Goal: Task Accomplishment & Management: Use online tool/utility

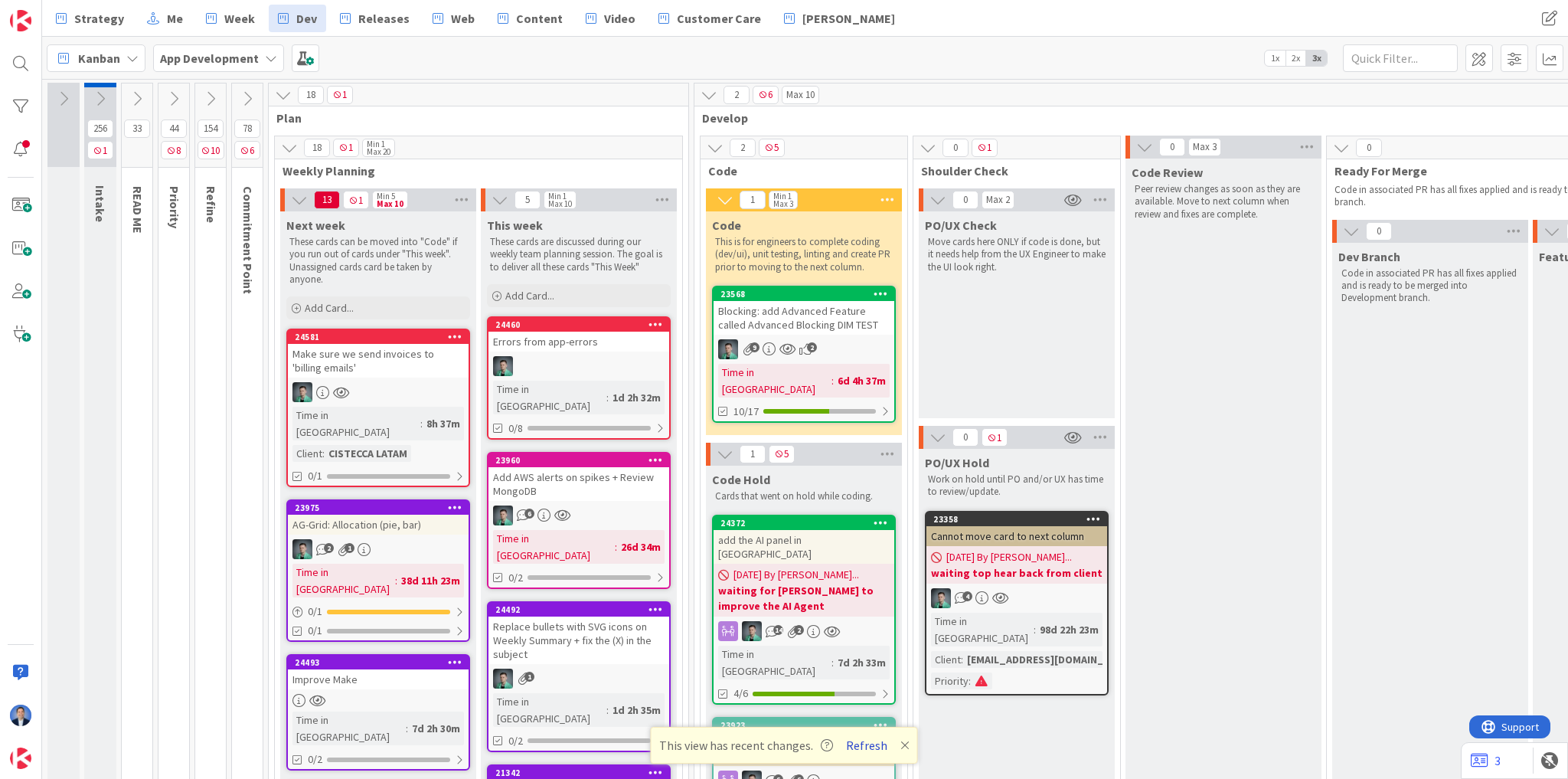
click at [852, 747] on button "Refresh" at bounding box center [867, 745] width 52 height 20
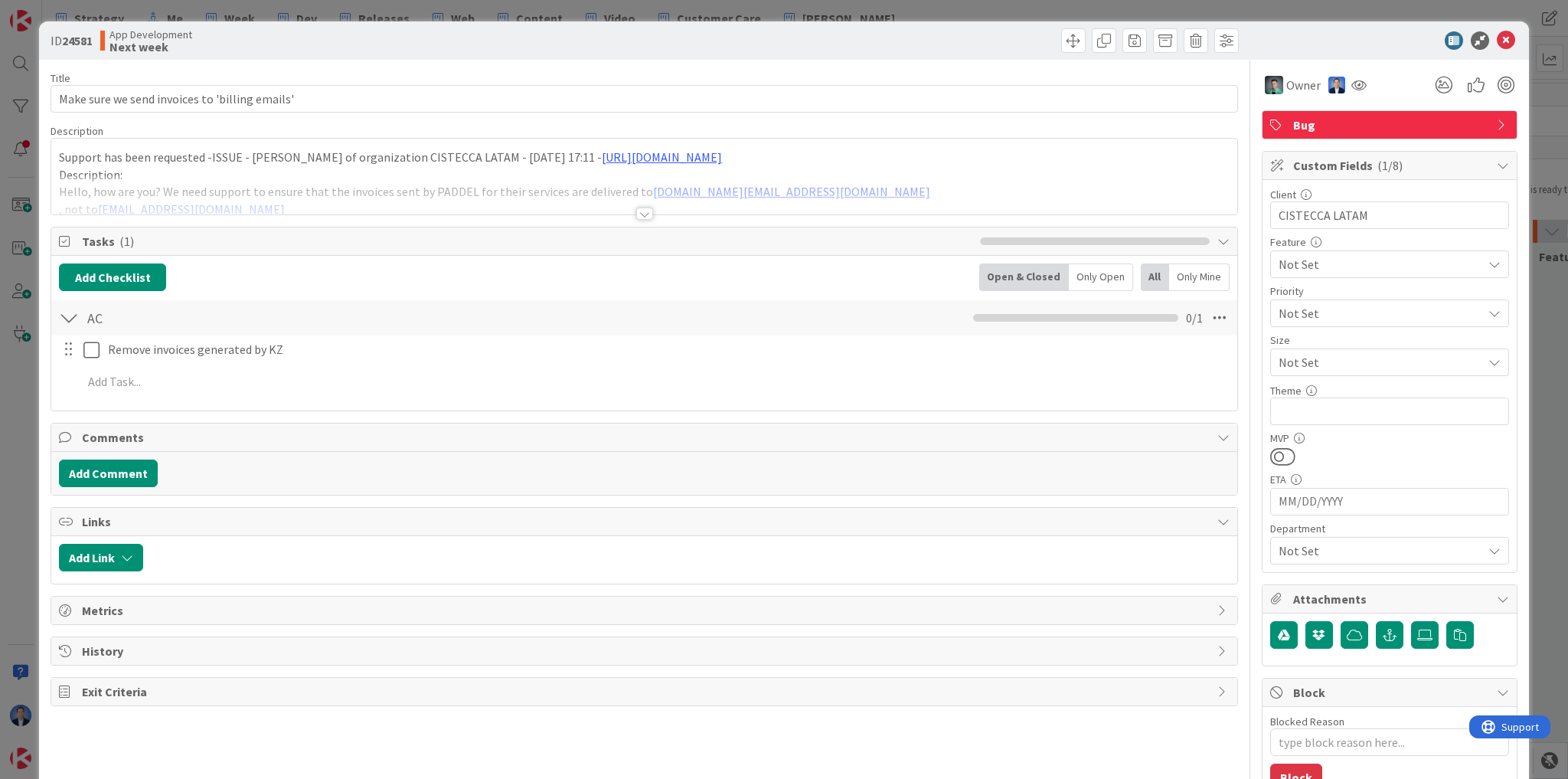
click at [410, 168] on p "Description:" at bounding box center [645, 175] width 1171 height 18
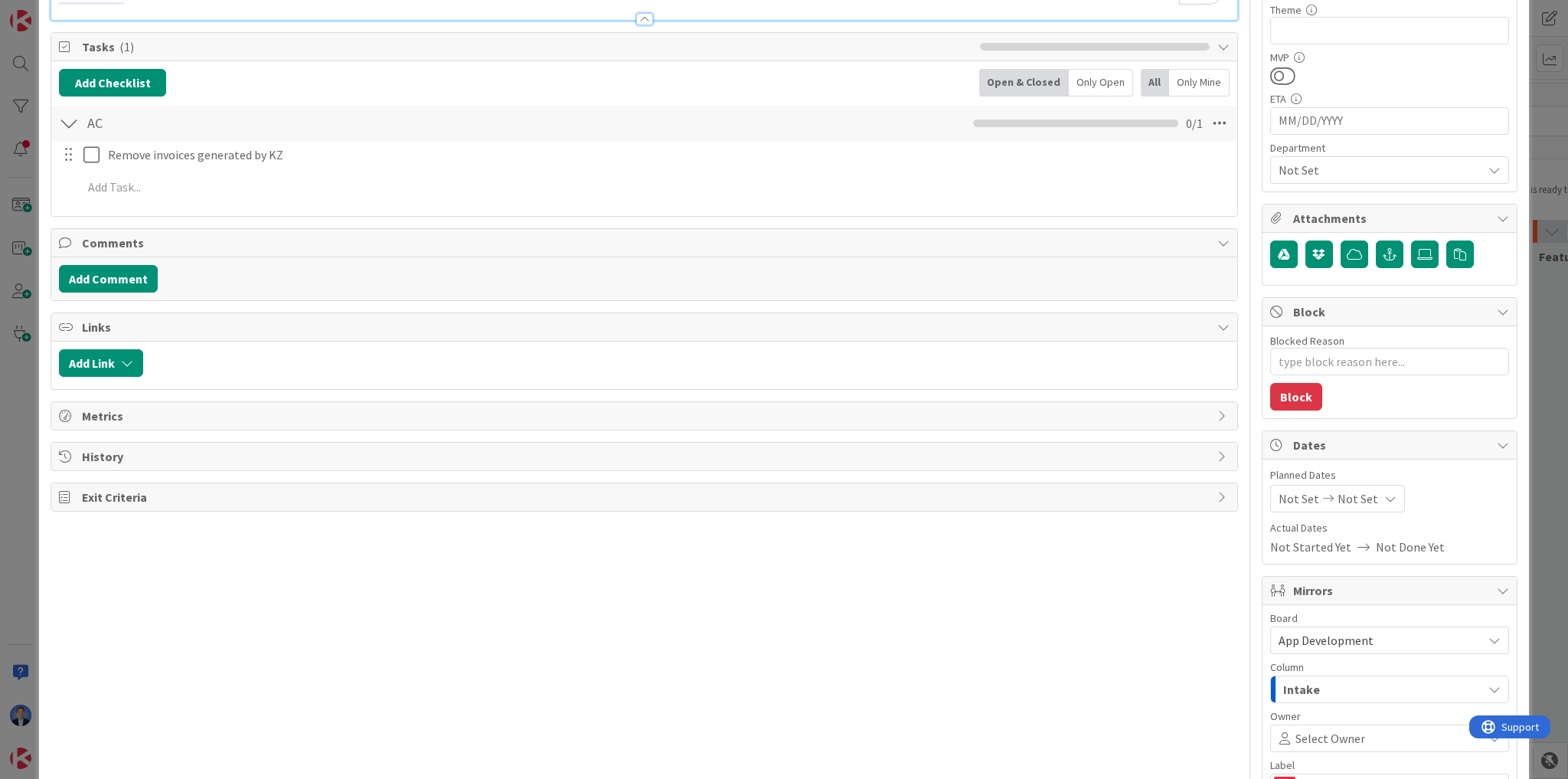
scroll to position [307, 0]
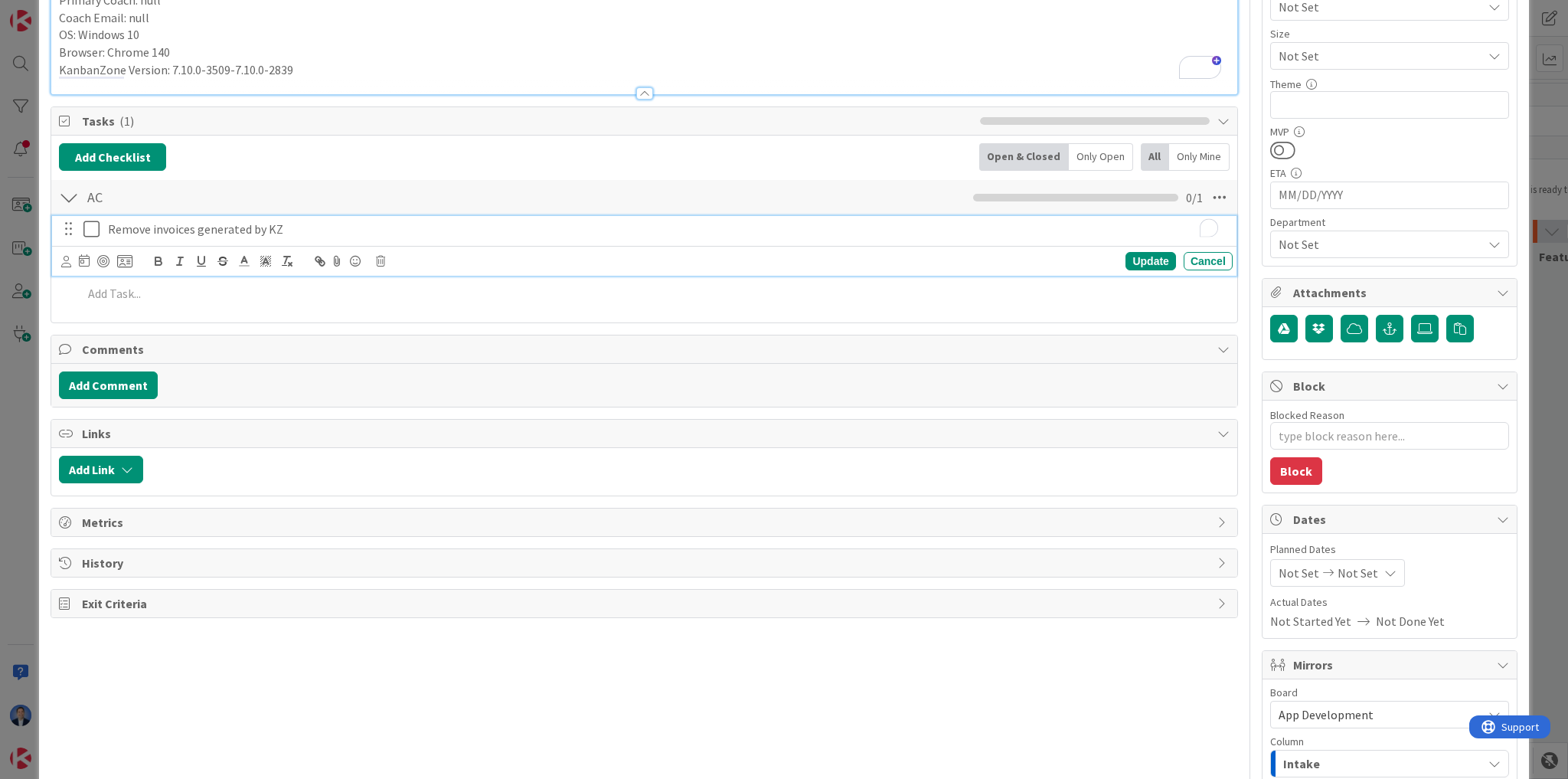
click at [318, 227] on p "Remove invoices generated by KZ" at bounding box center [667, 230] width 1118 height 18
type textarea "x"
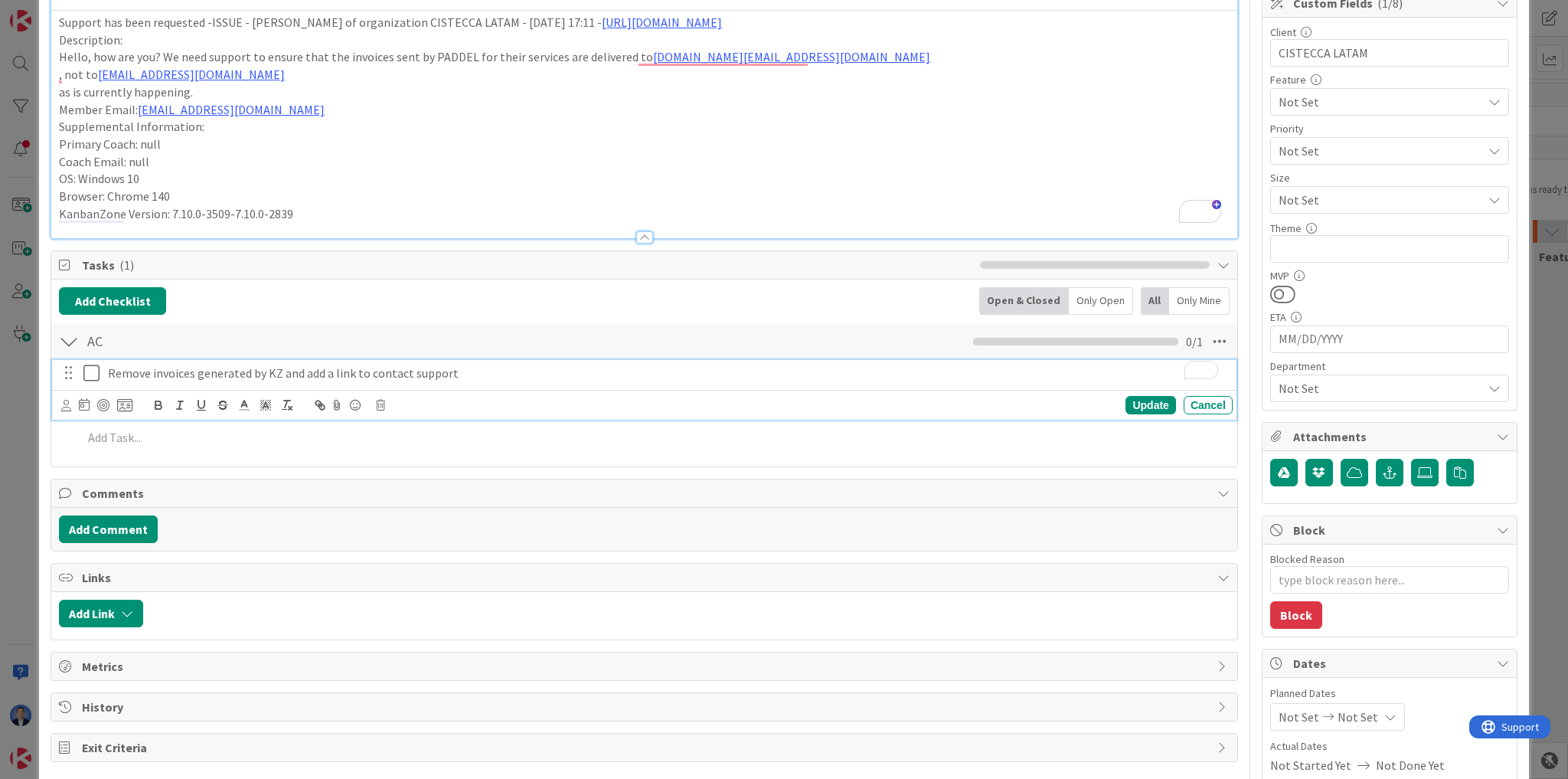
scroll to position [0, 0]
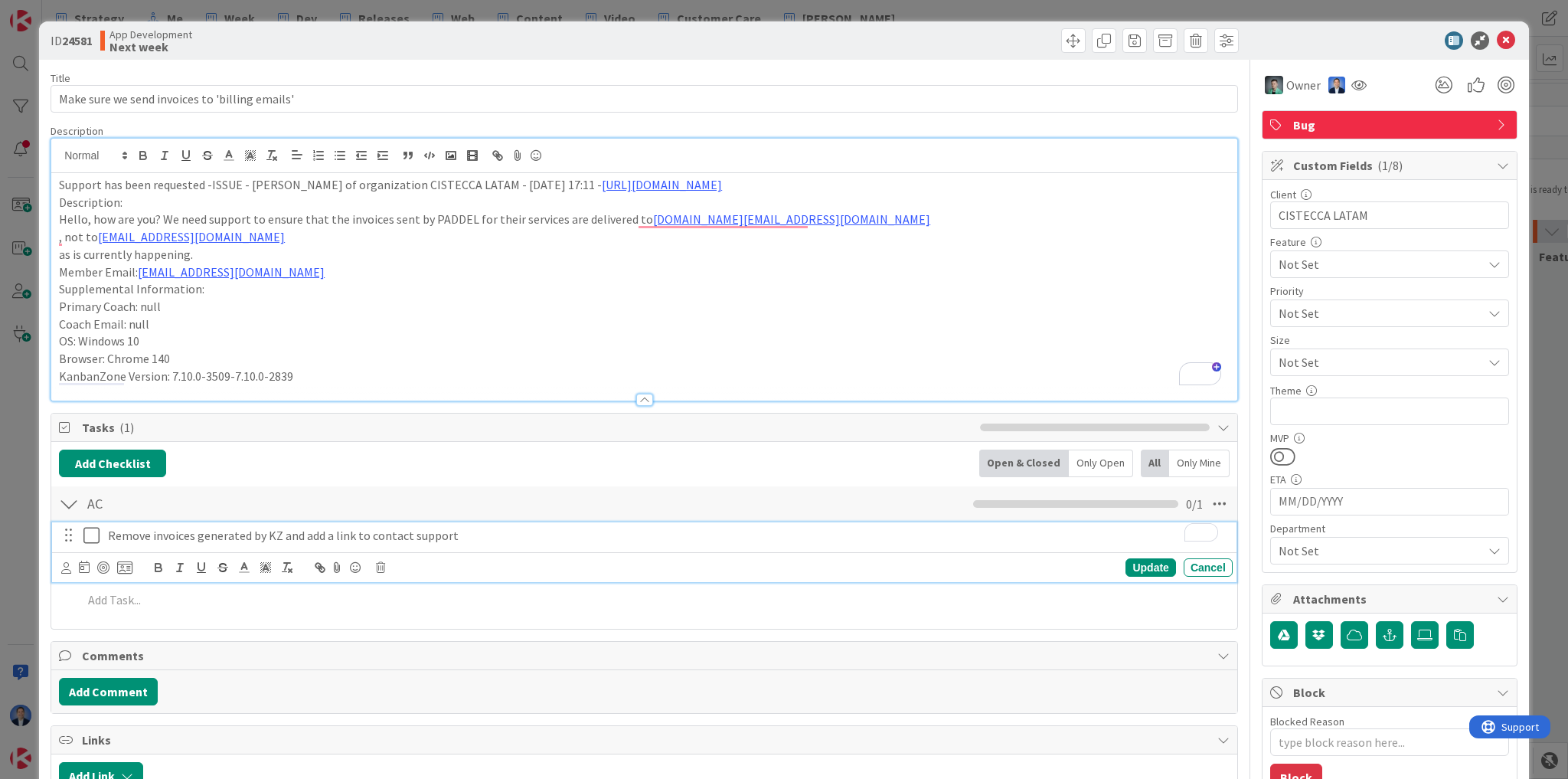
click at [1376, 43] on div at bounding box center [1382, 40] width 271 height 19
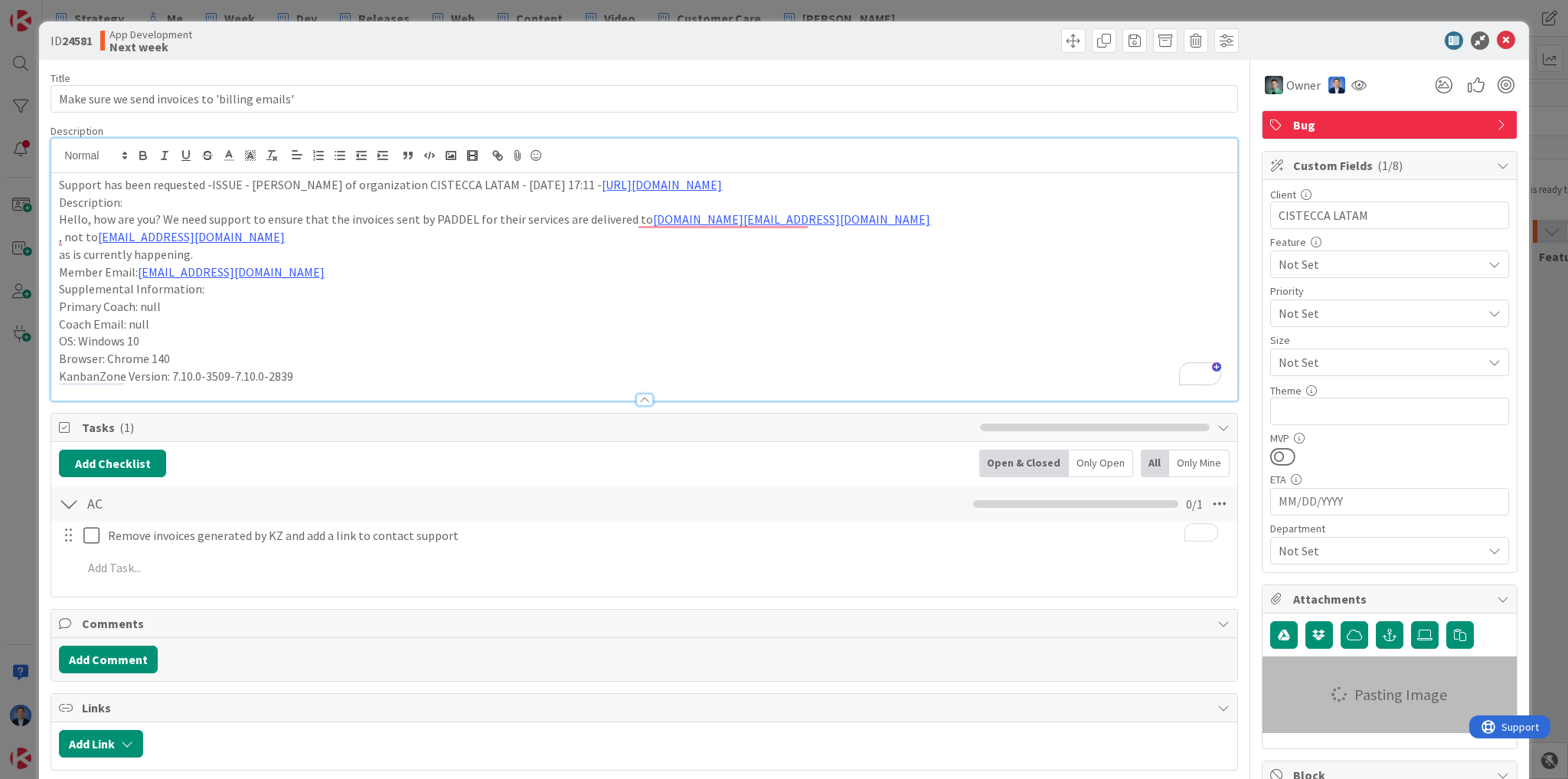
type textarea "x"
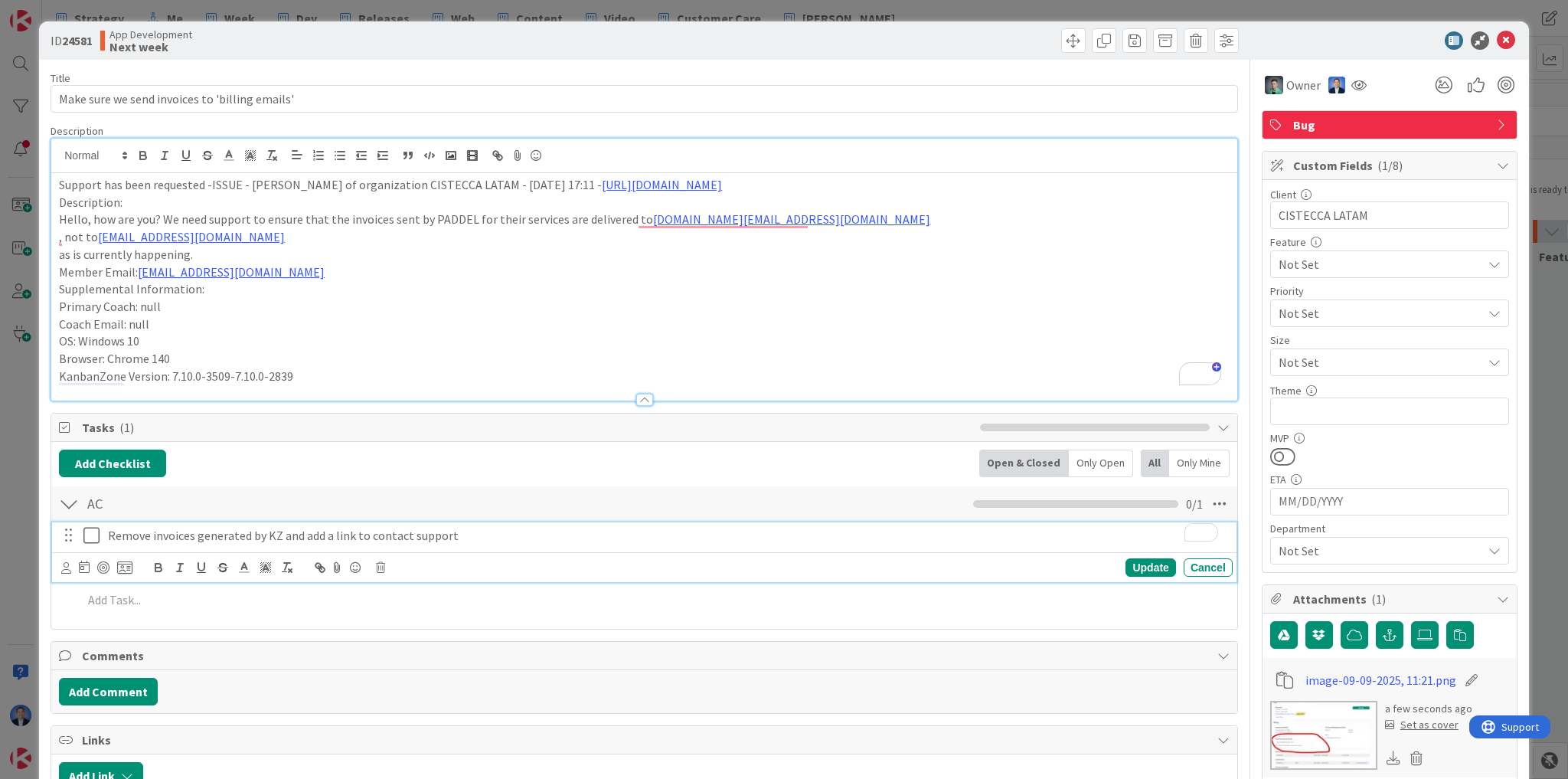
click at [462, 530] on p "Remove invoices generated by KZ and add a link to contact support" at bounding box center [667, 536] width 1118 height 18
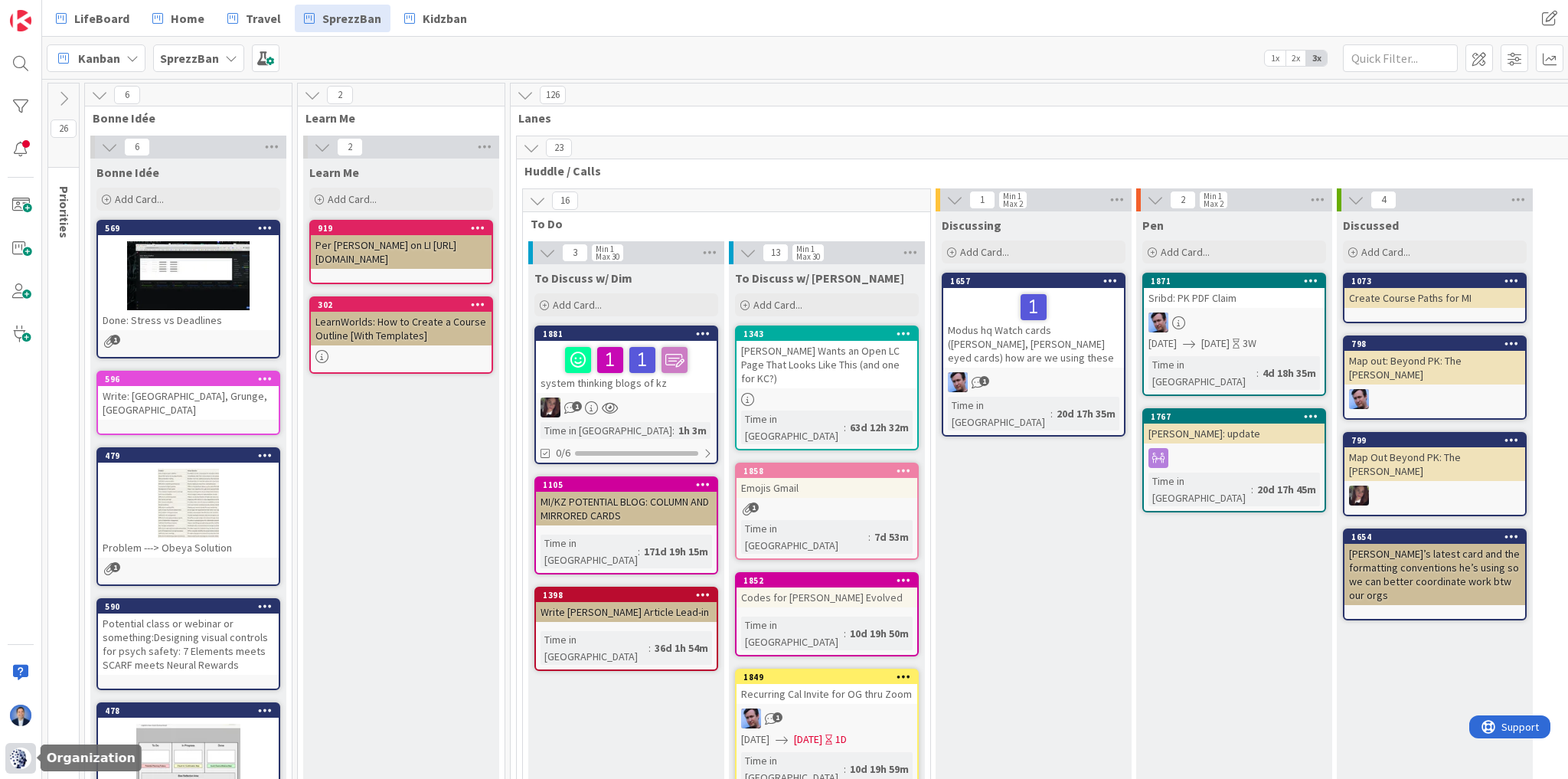
click at [12, 768] on div at bounding box center [21, 759] width 31 height 31
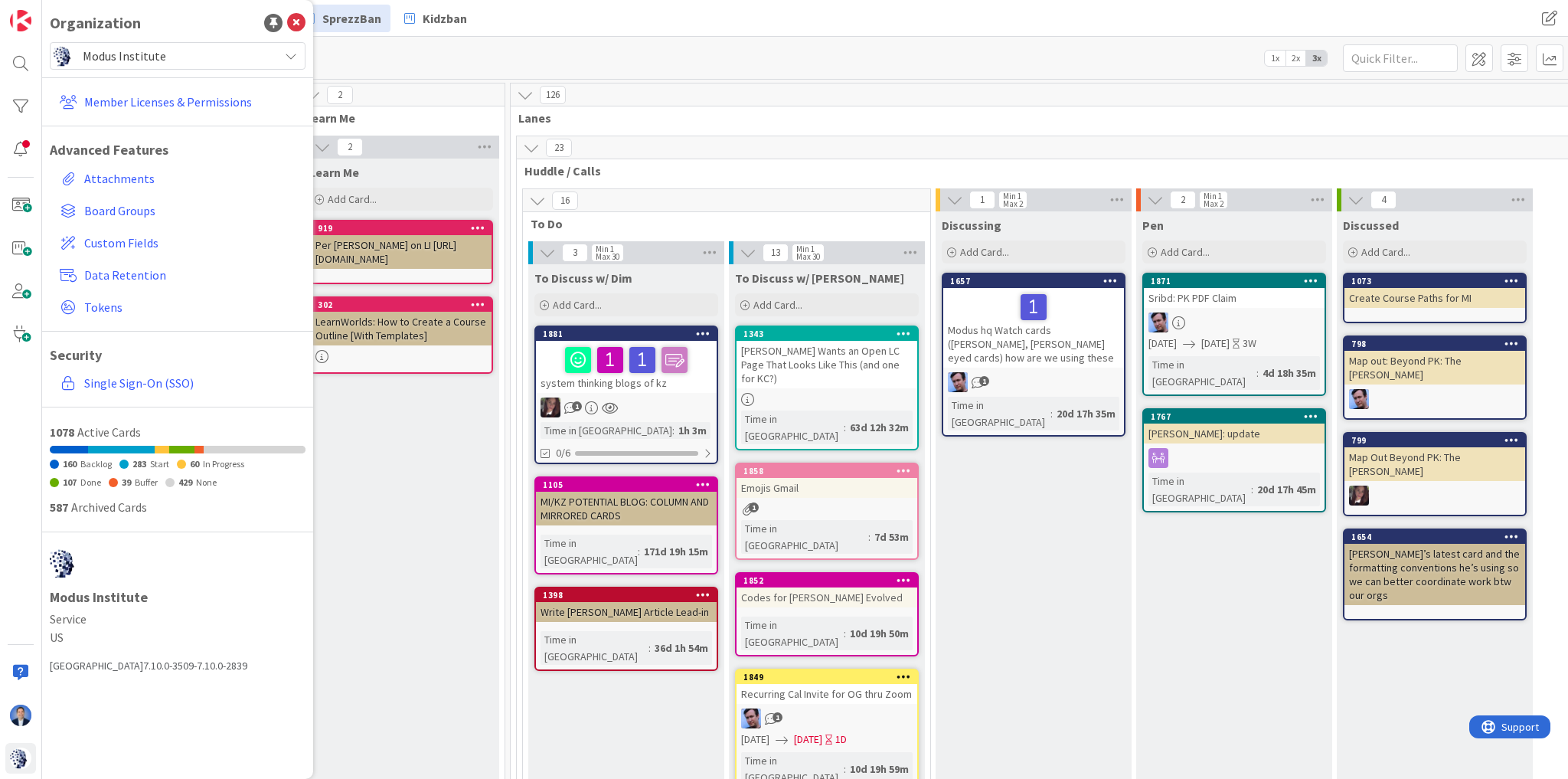
click at [202, 55] on span "Modus Institute" at bounding box center [176, 56] width 188 height 22
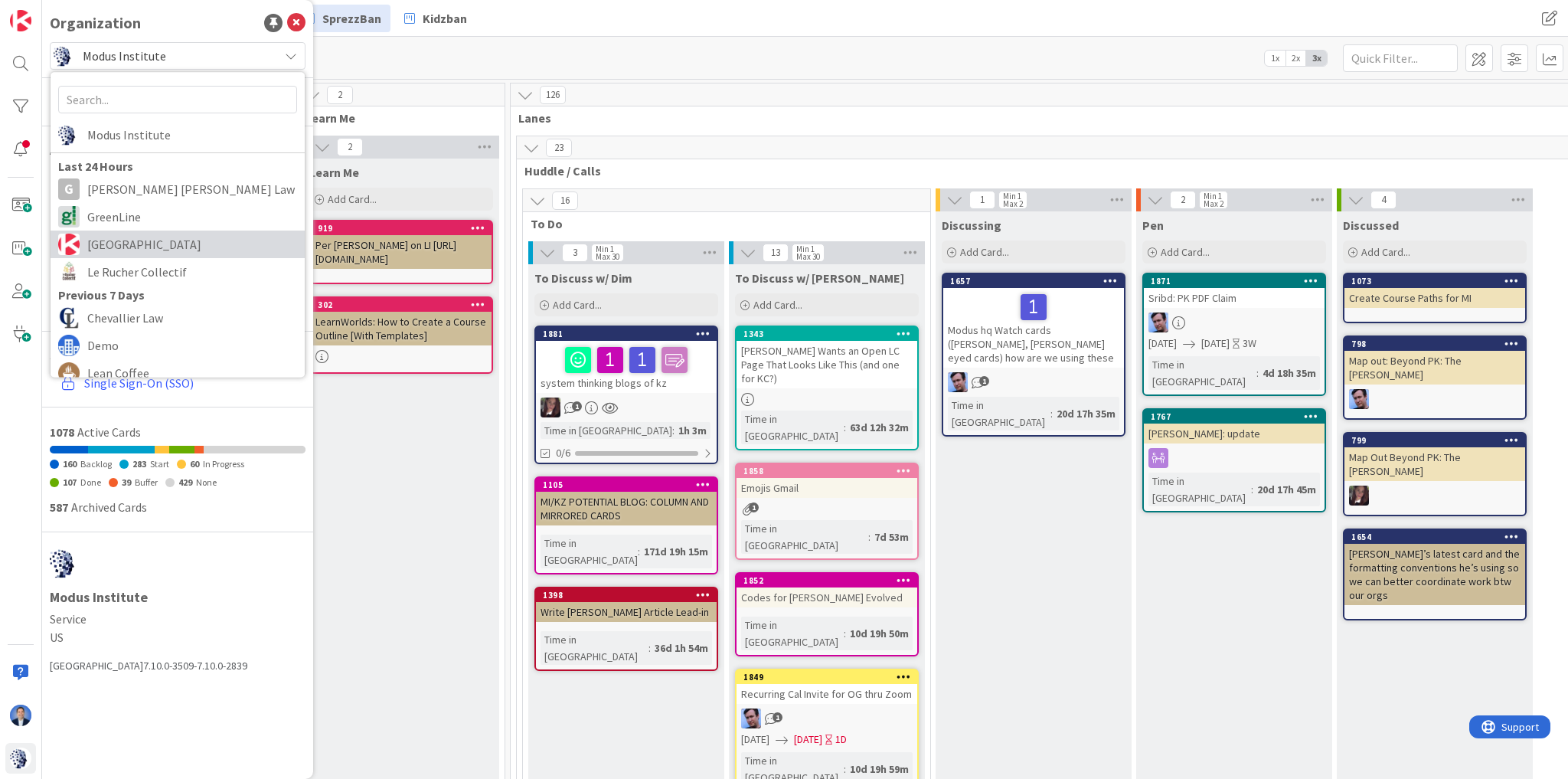
click at [171, 231] on link "[GEOGRAPHIC_DATA]" at bounding box center [177, 244] width 254 height 28
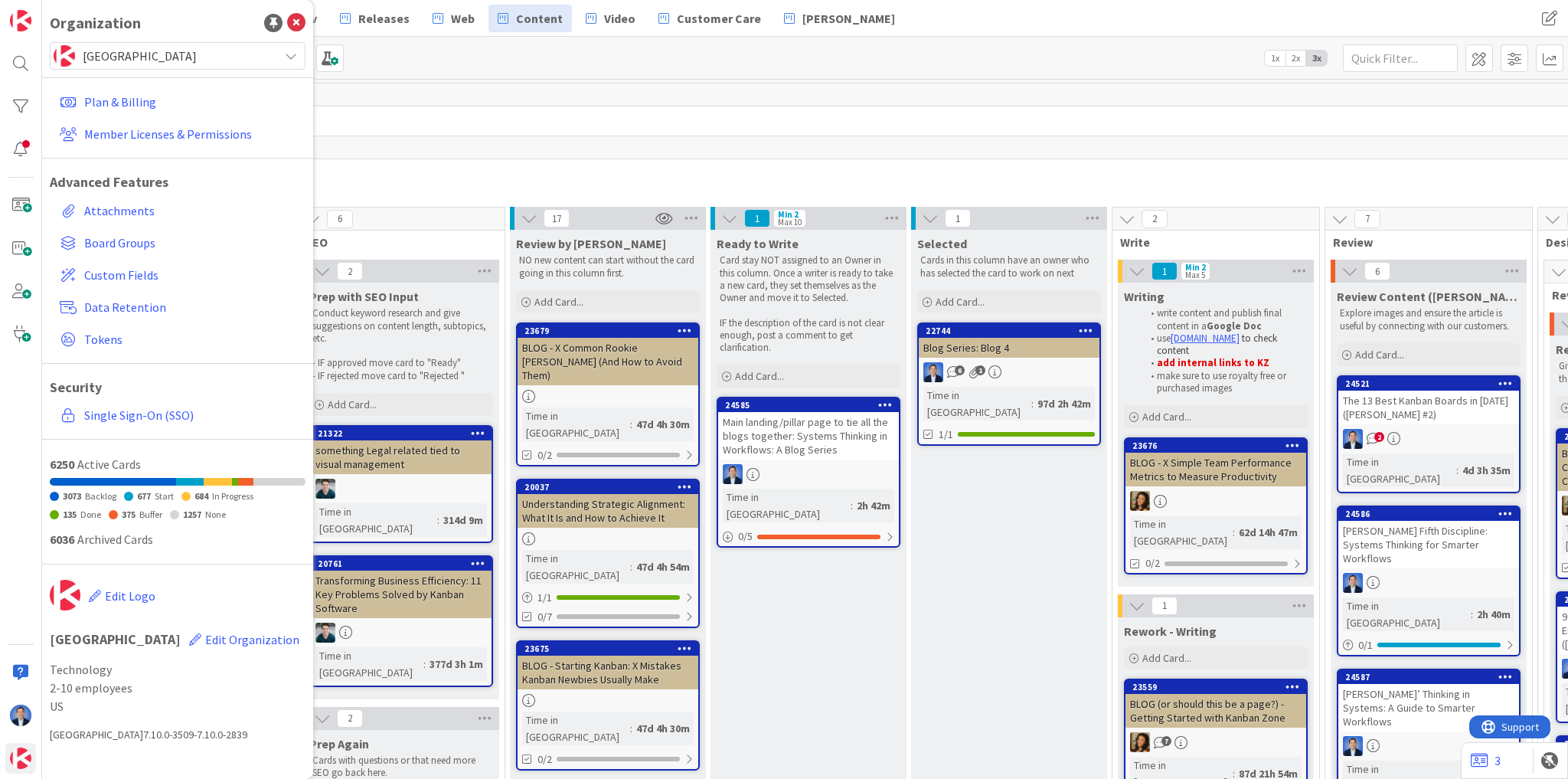
click at [454, 74] on div "Kanban Content Management 1x 2x 3x" at bounding box center [805, 57] width 1526 height 42
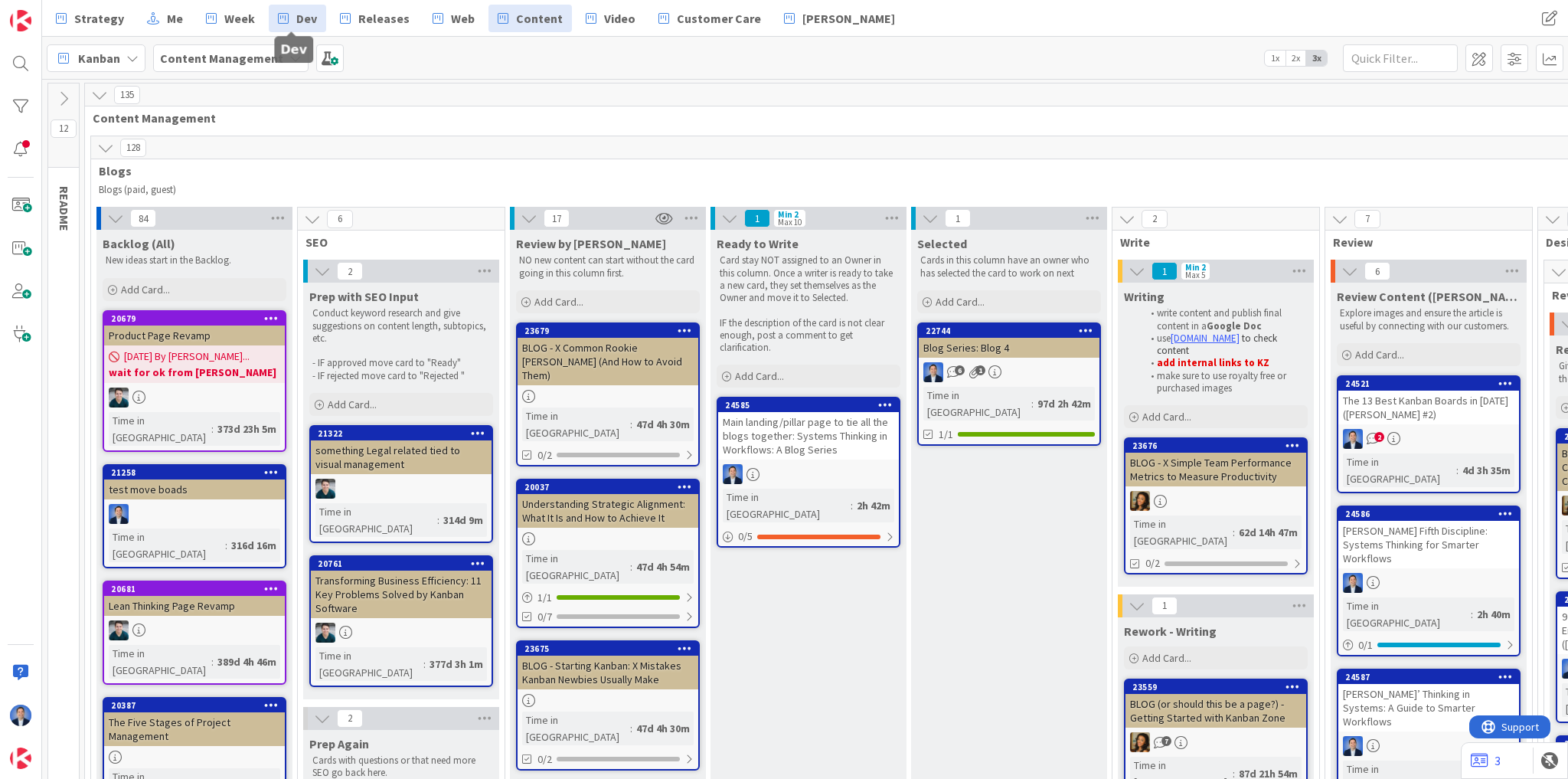
click at [290, 14] on link "Dev" at bounding box center [297, 19] width 57 height 28
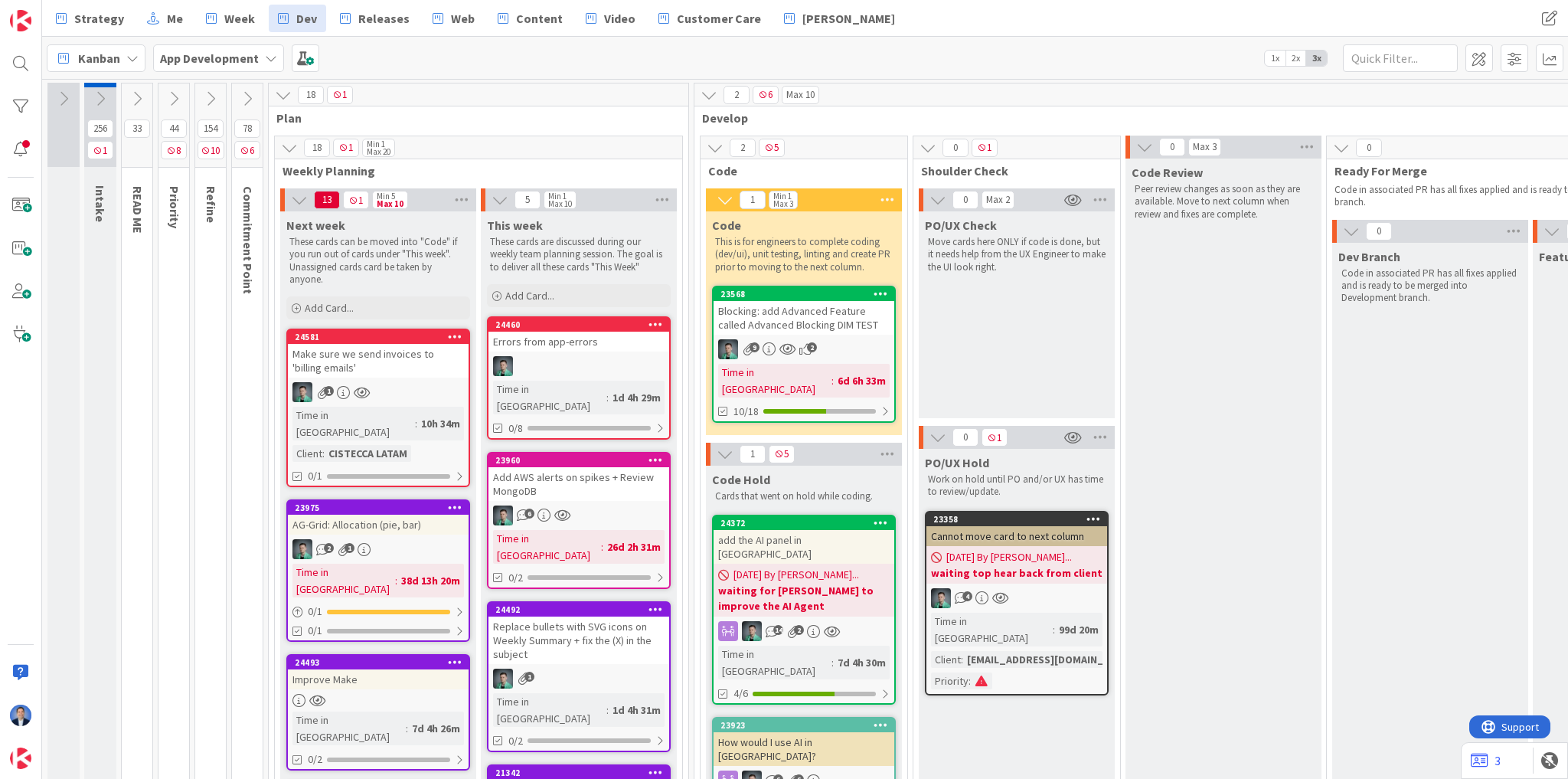
click at [403, 359] on div "Make sure we send invoices to 'billing emails'" at bounding box center [378, 361] width 180 height 34
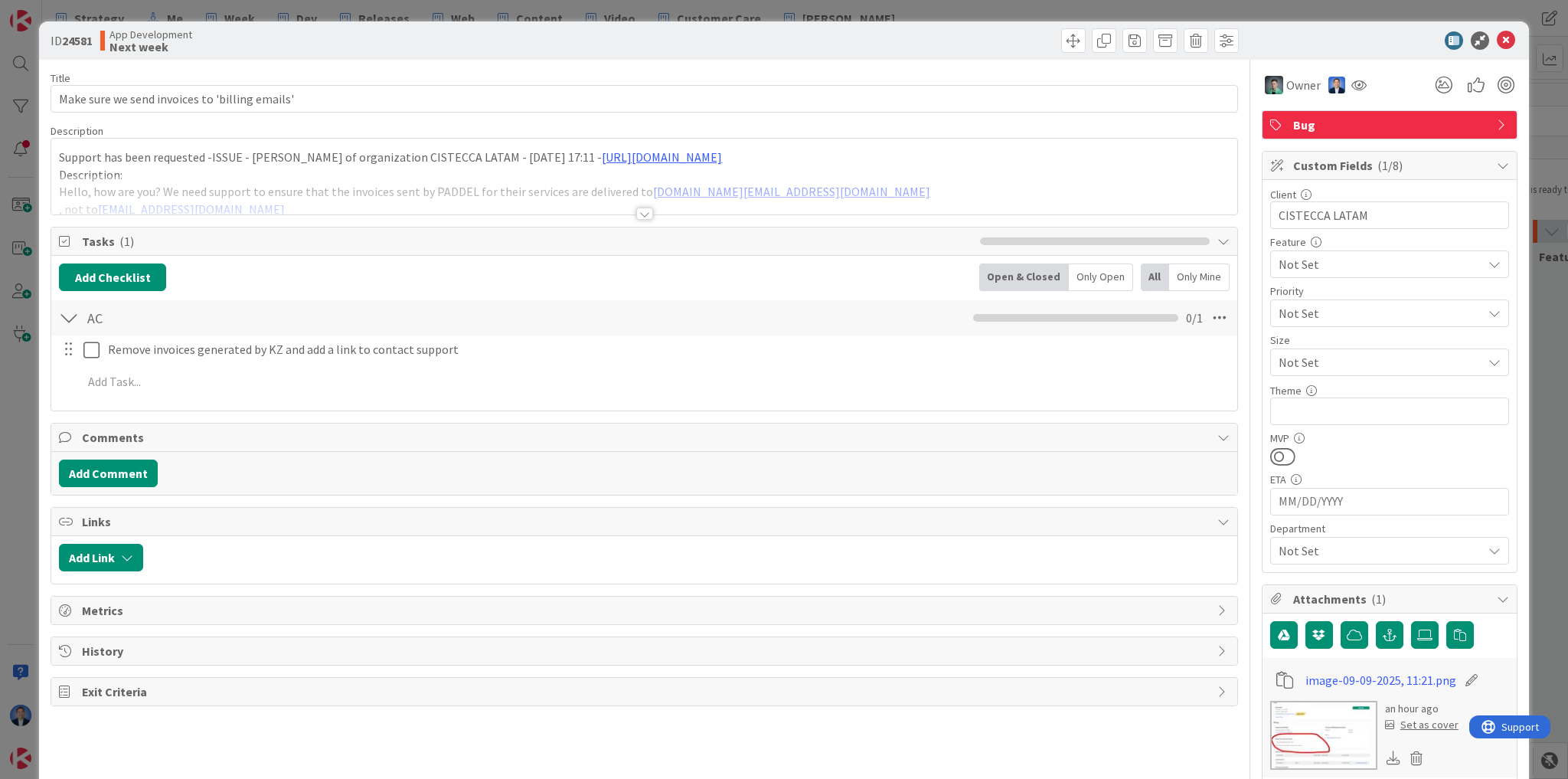
type textarea "x"
click at [325, 167] on div "Support has been requested -ISSUE - Gabriel Adrian of organization CISTECCA LAT…" at bounding box center [644, 176] width 1186 height 76
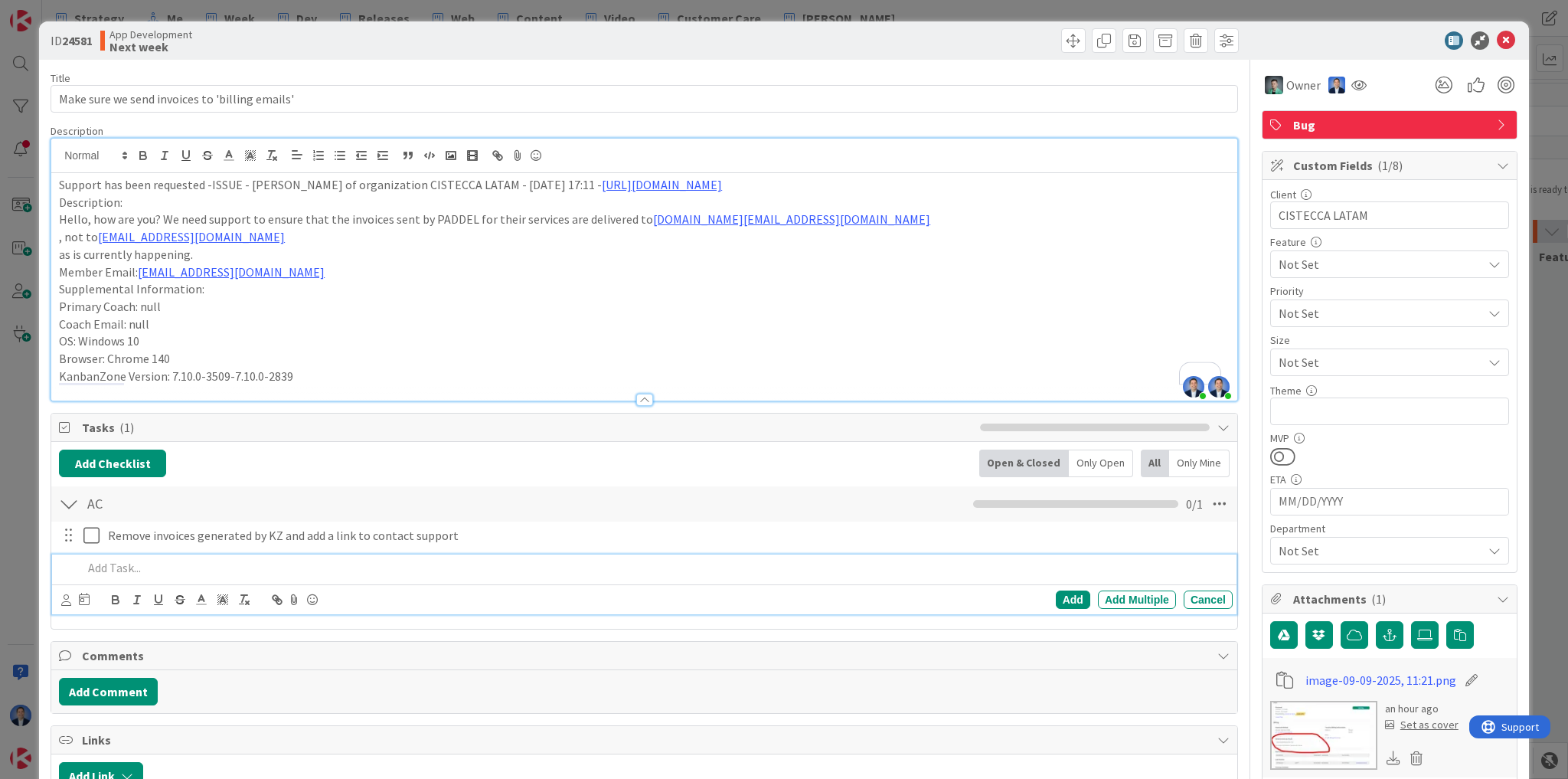
click at [173, 561] on p at bounding box center [654, 568] width 1144 height 18
click at [137, 459] on button "Add Checklist" at bounding box center [112, 464] width 108 height 28
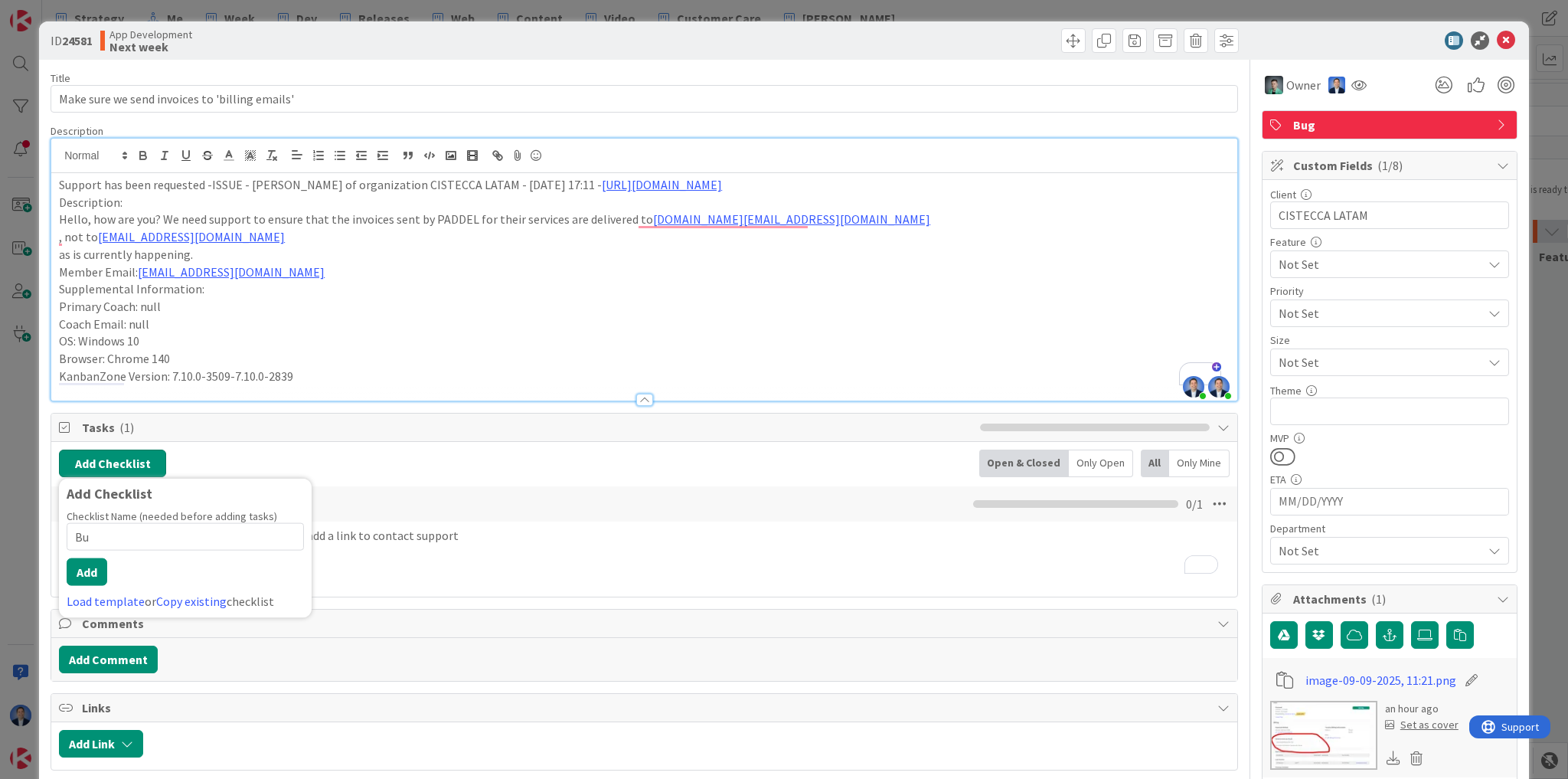
type input "Bug"
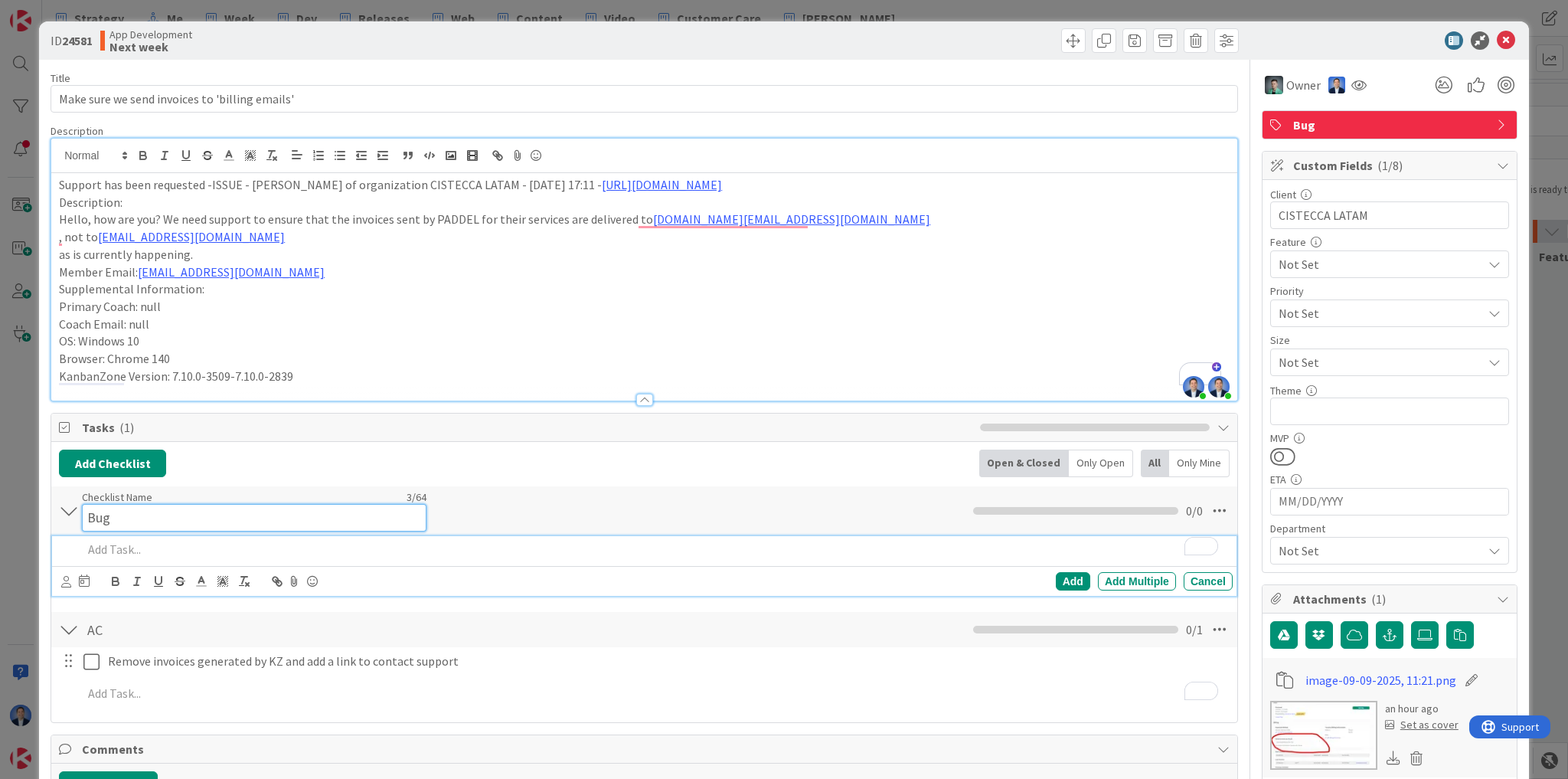
click at [114, 498] on div "Checklist Name 3 / 64 Bug" at bounding box center [254, 510] width 344 height 41
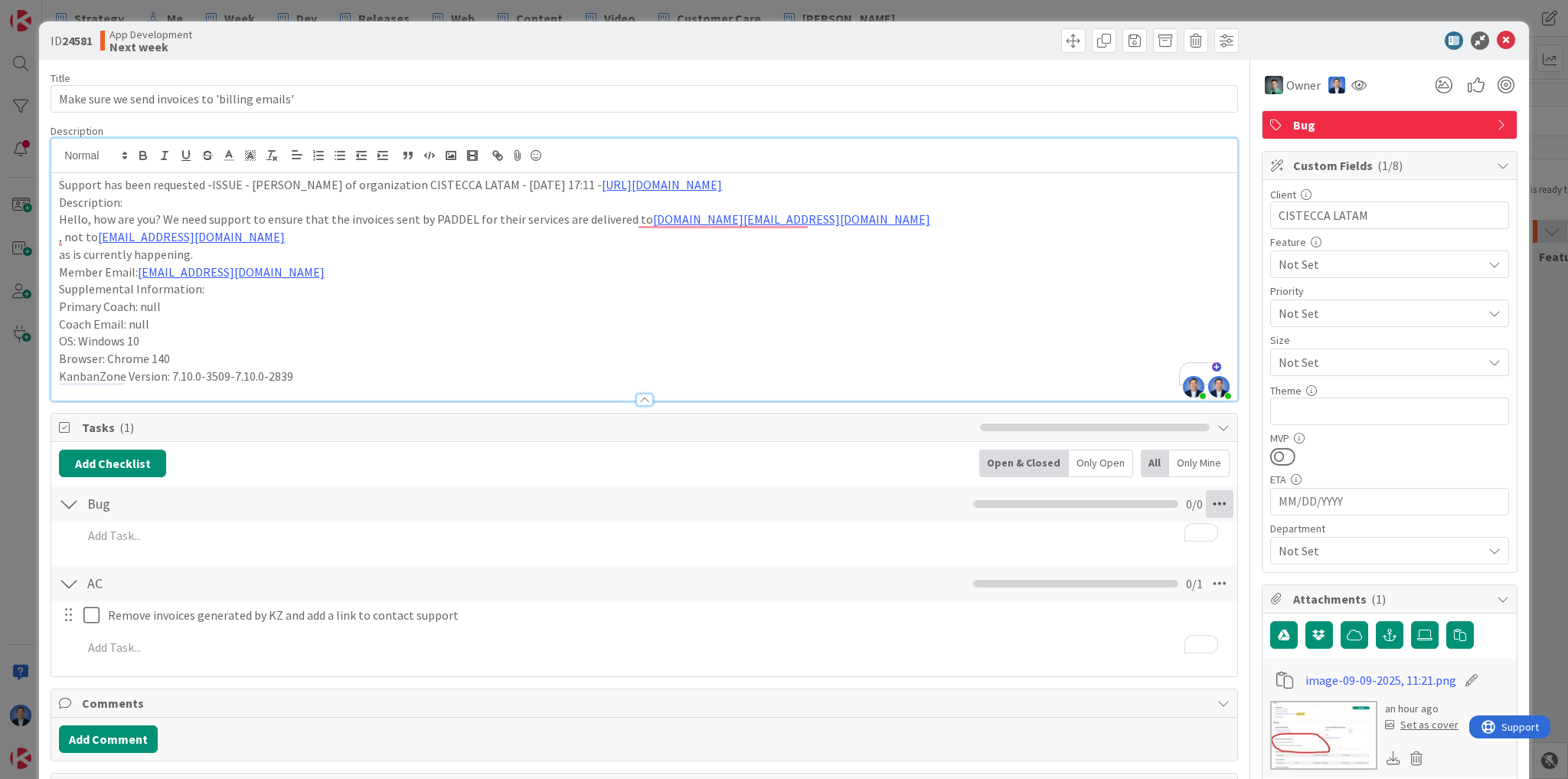
click at [1211, 503] on icon at bounding box center [1219, 504] width 27 height 28
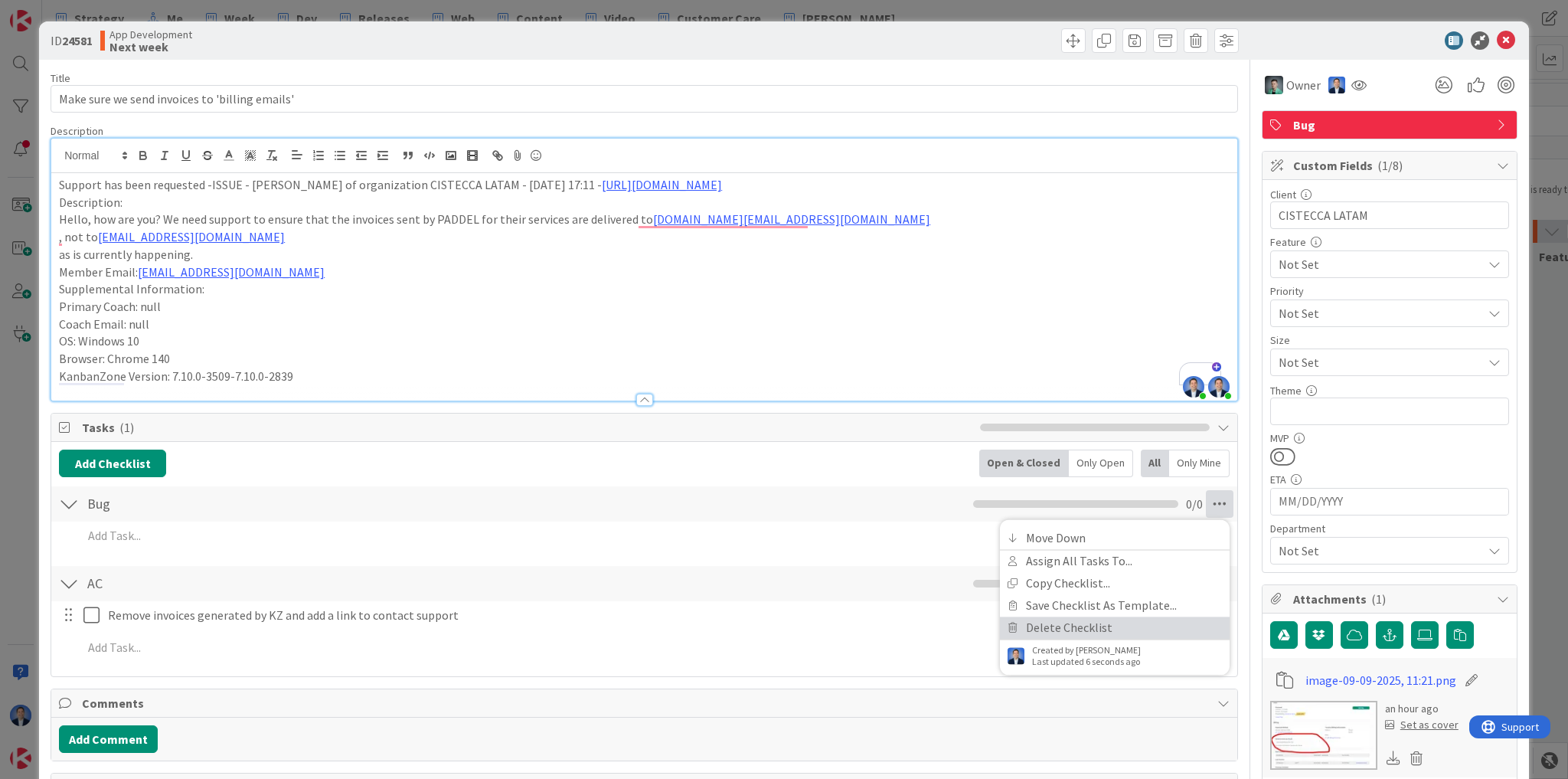
click at [1135, 624] on link "Delete Checklist" at bounding box center [1115, 627] width 230 height 22
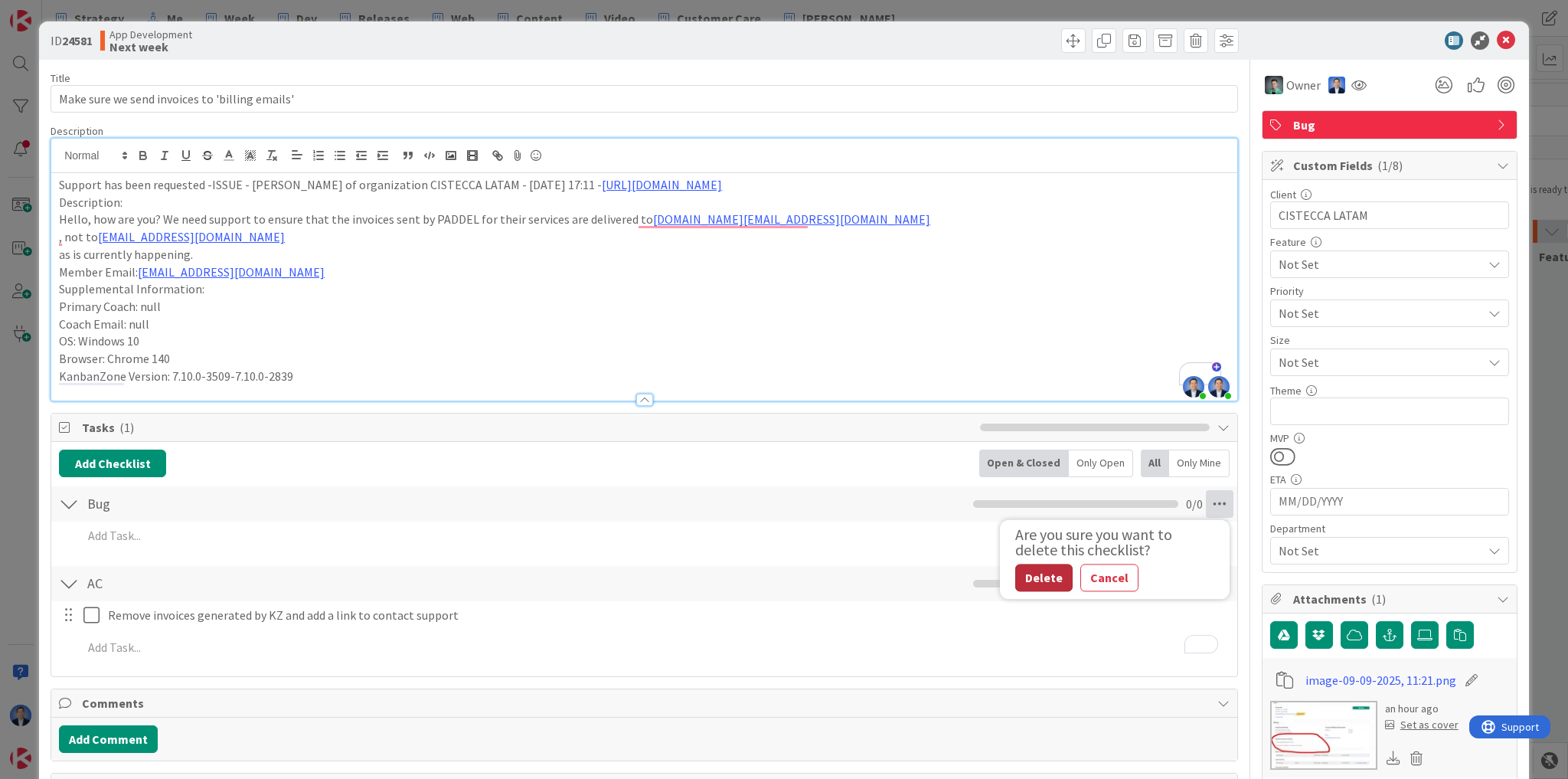
click at [1028, 569] on button "Delete" at bounding box center [1044, 578] width 57 height 28
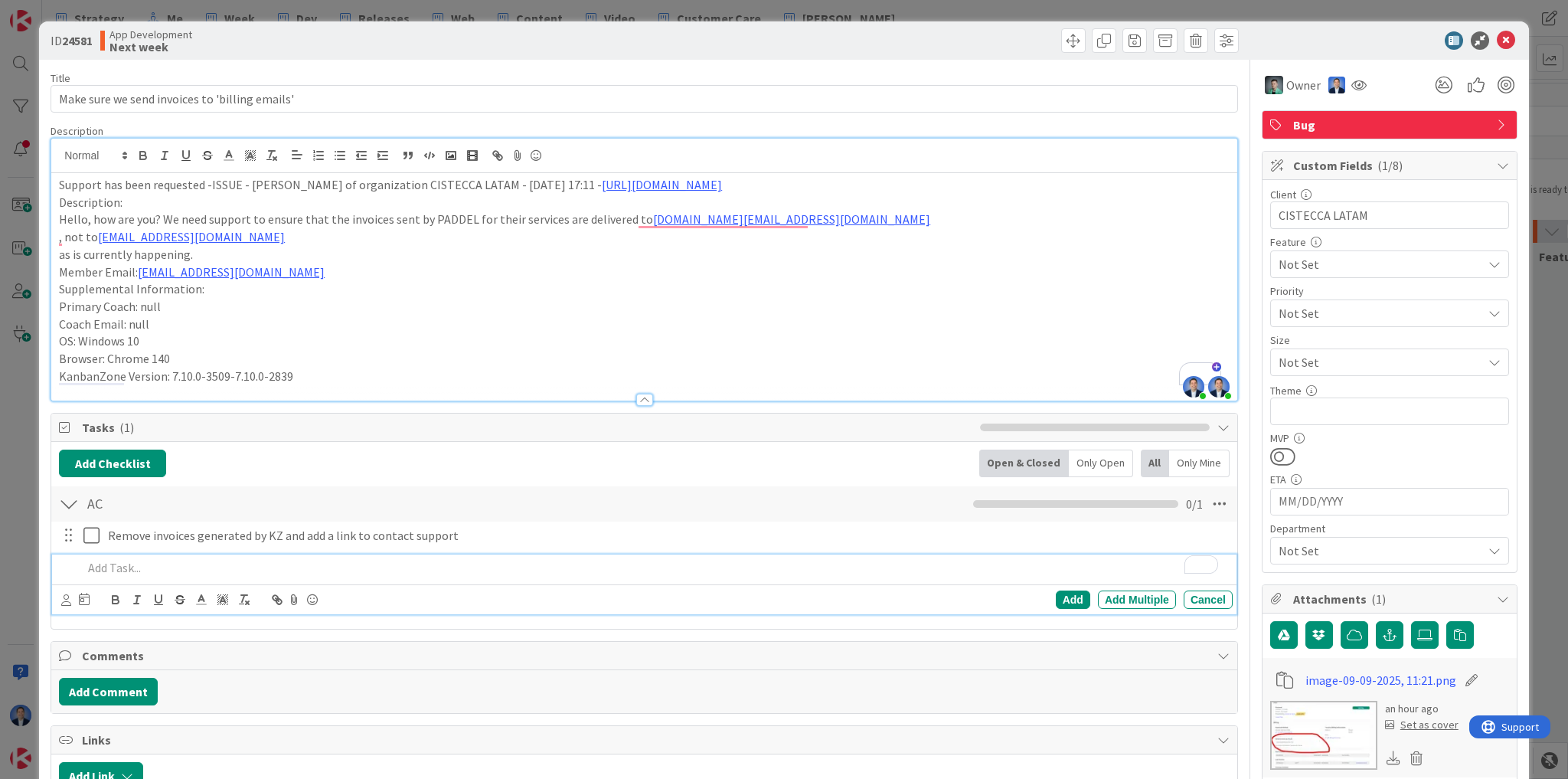
click at [197, 564] on p "To enrich screen reader interactions, please activate Accessibility in Grammarl…" at bounding box center [654, 568] width 1144 height 18
click at [1297, 39] on div at bounding box center [1382, 40] width 271 height 19
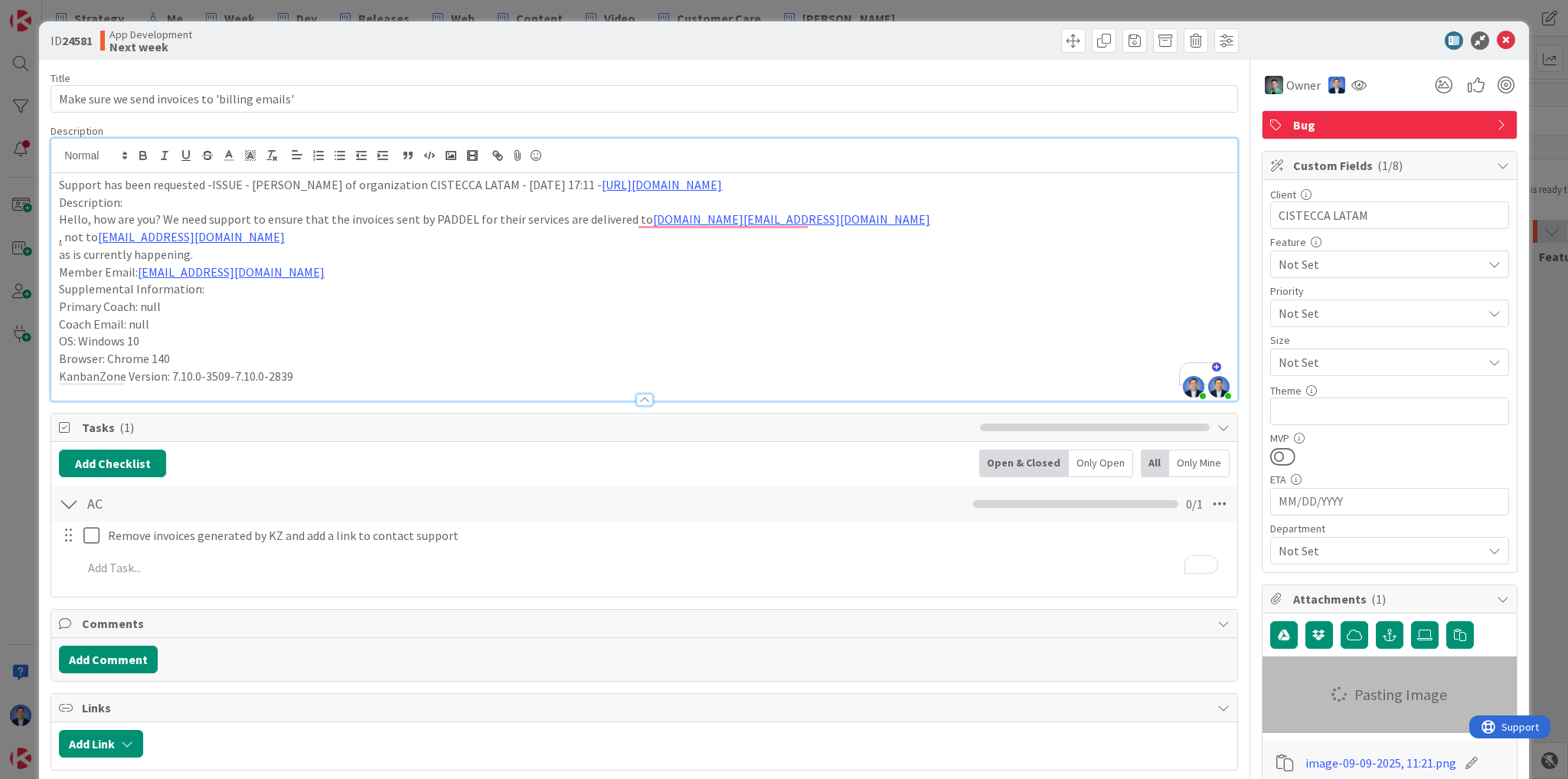
type textarea "x"
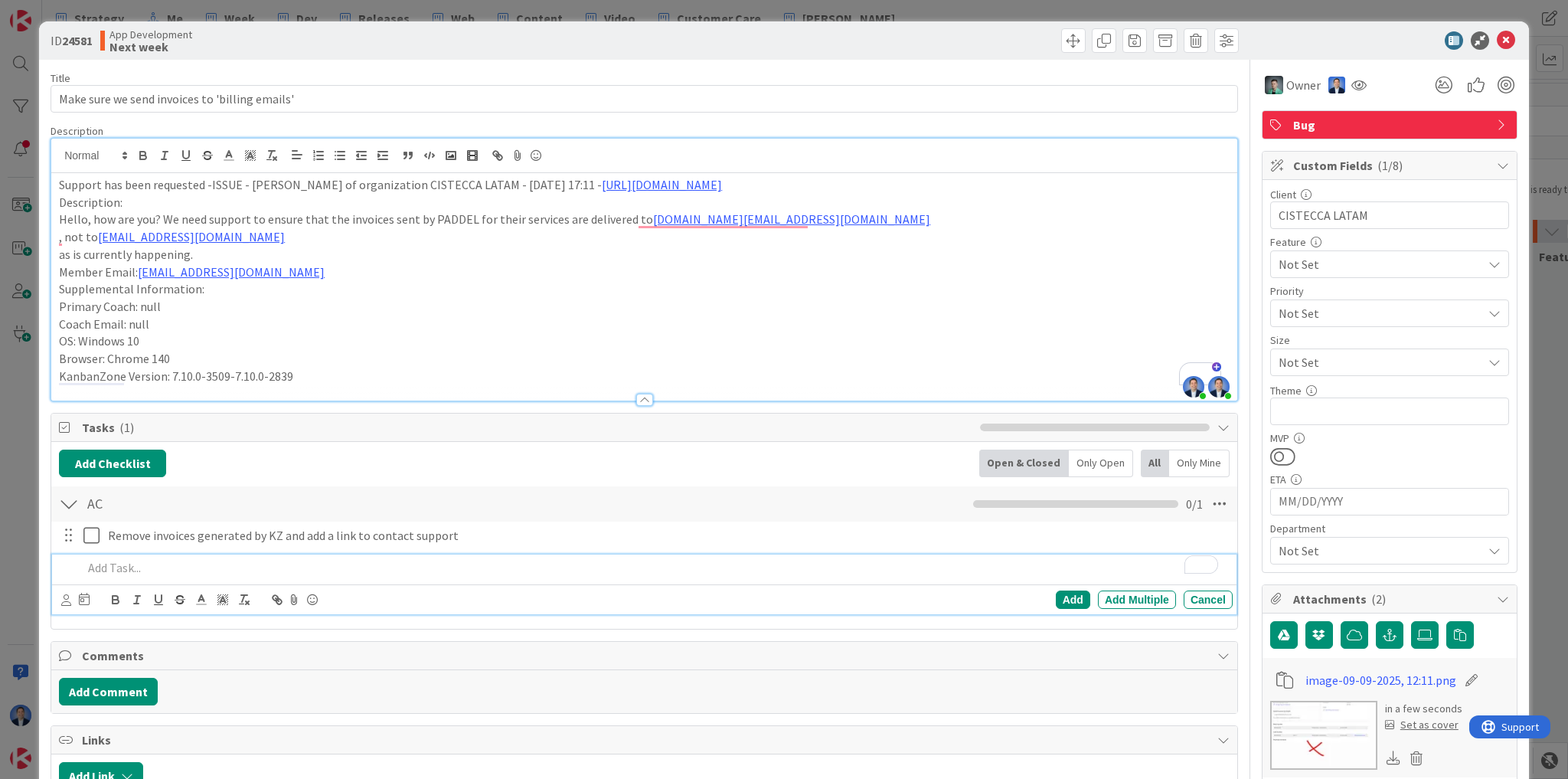
click at [128, 564] on p "To enrich screen reader interactions, please activate Accessibility in Grammarl…" at bounding box center [654, 568] width 1144 height 18
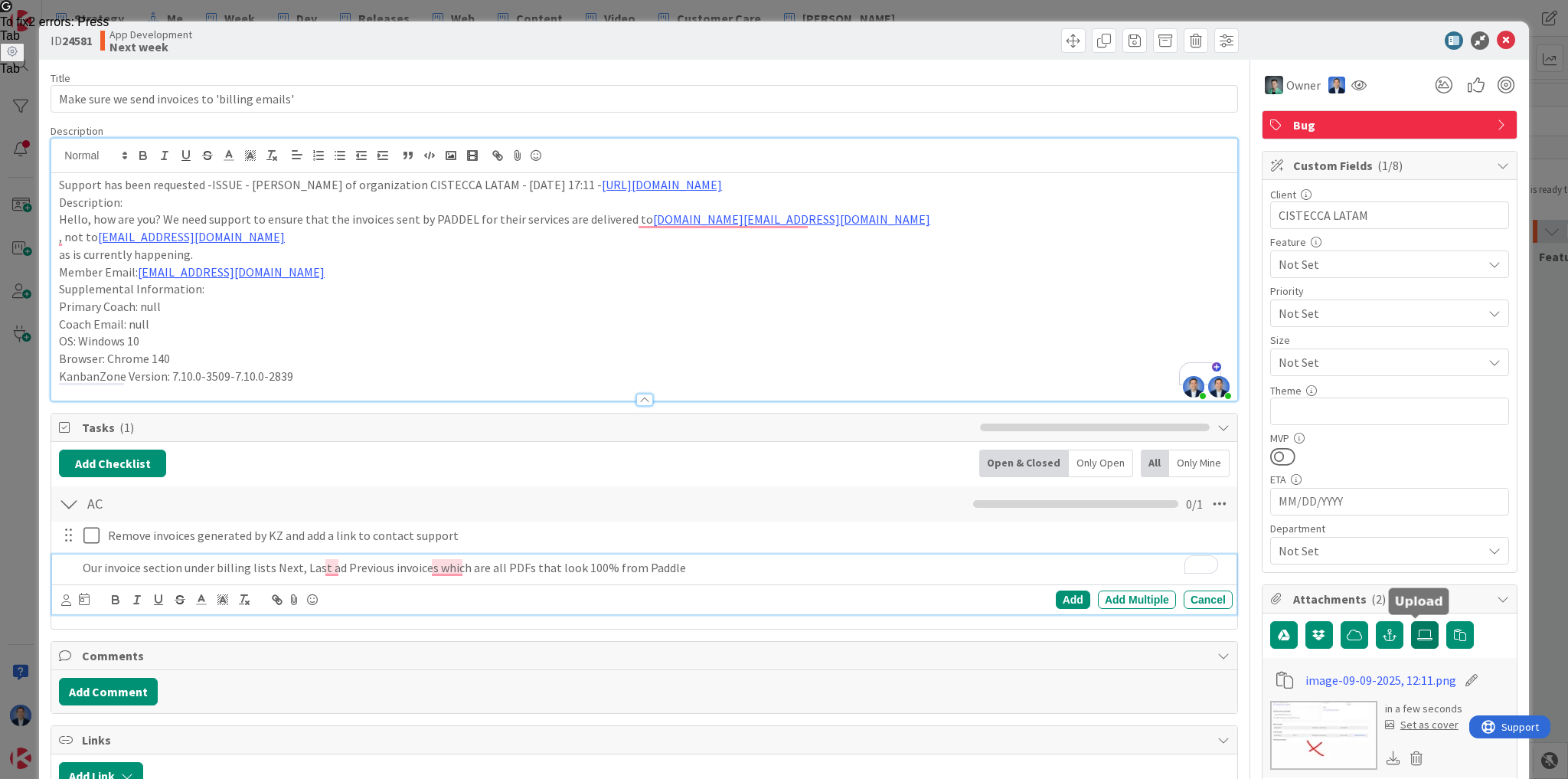
click at [1411, 642] on label at bounding box center [1425, 635] width 27 height 28
click at [1411, 621] on input "file" at bounding box center [1411, 621] width 0 height 0
click at [680, 559] on p "Our invoice section under billing lists Next, Last ad Previous invoices which a…" at bounding box center [654, 568] width 1144 height 18
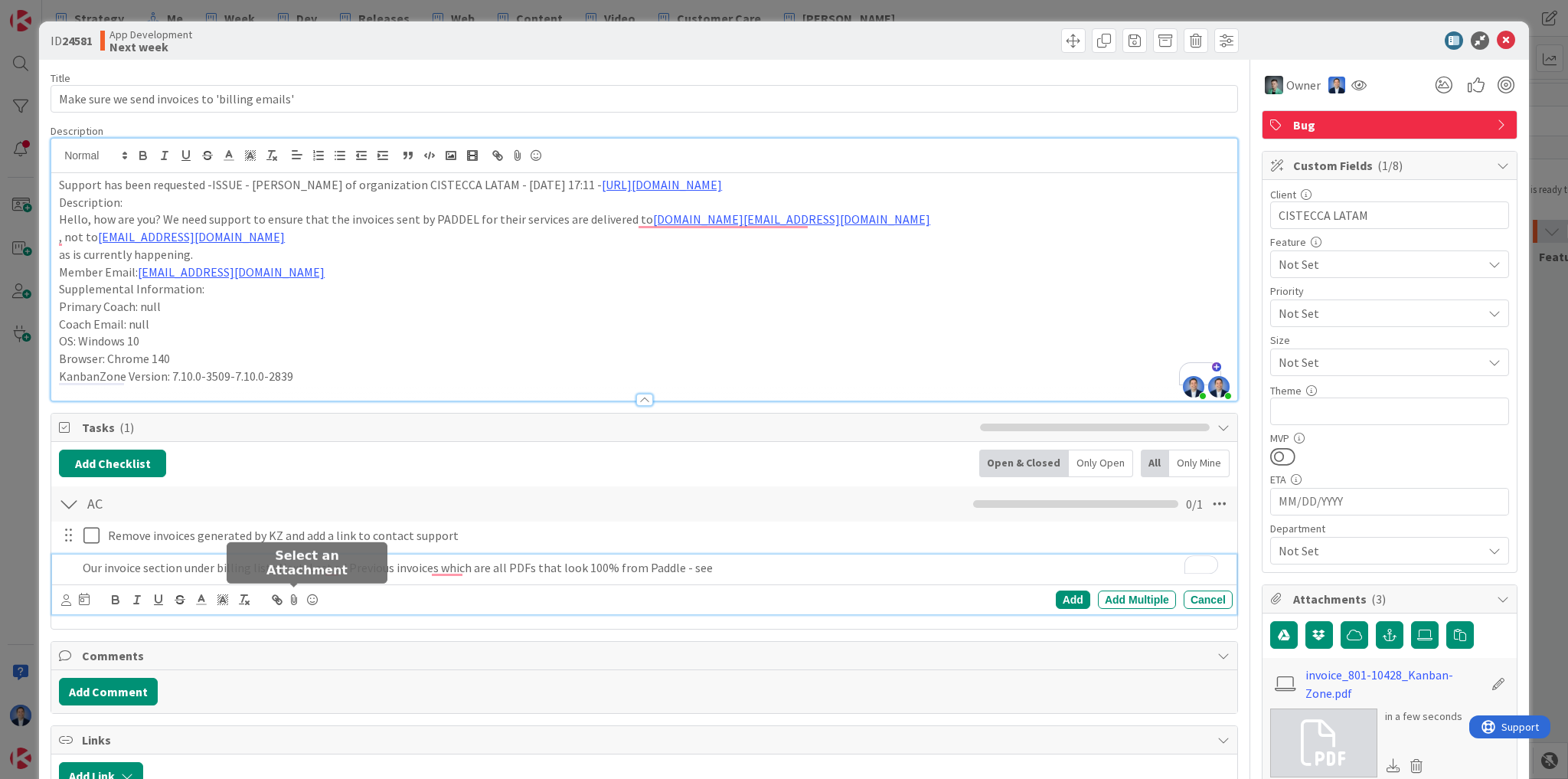
click at [294, 602] on icon at bounding box center [294, 599] width 19 height 22
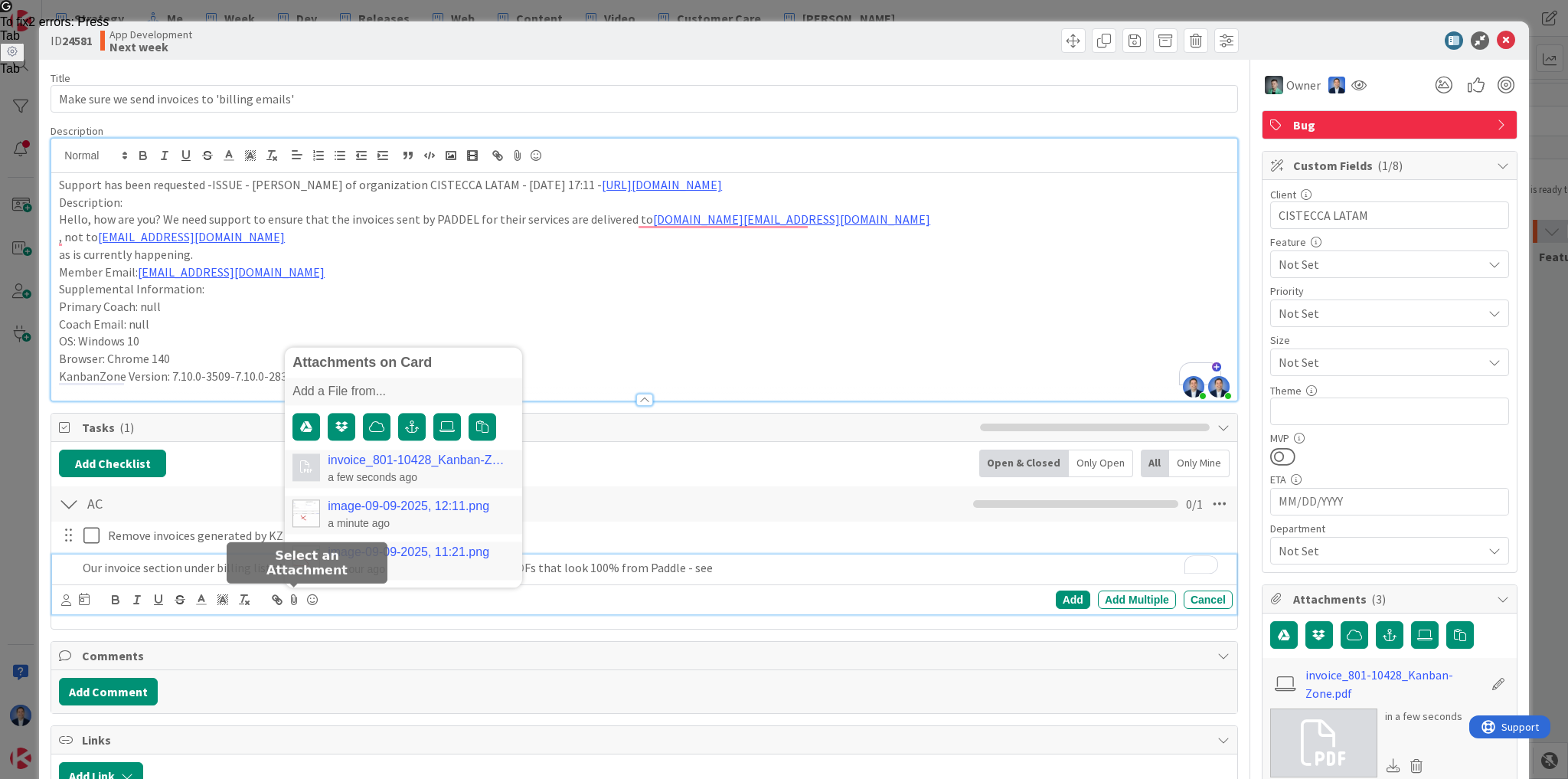
click at [405, 456] on link "invoice_801-10428_Kanban-Zone.pdf" at bounding box center [417, 461] width 180 height 14
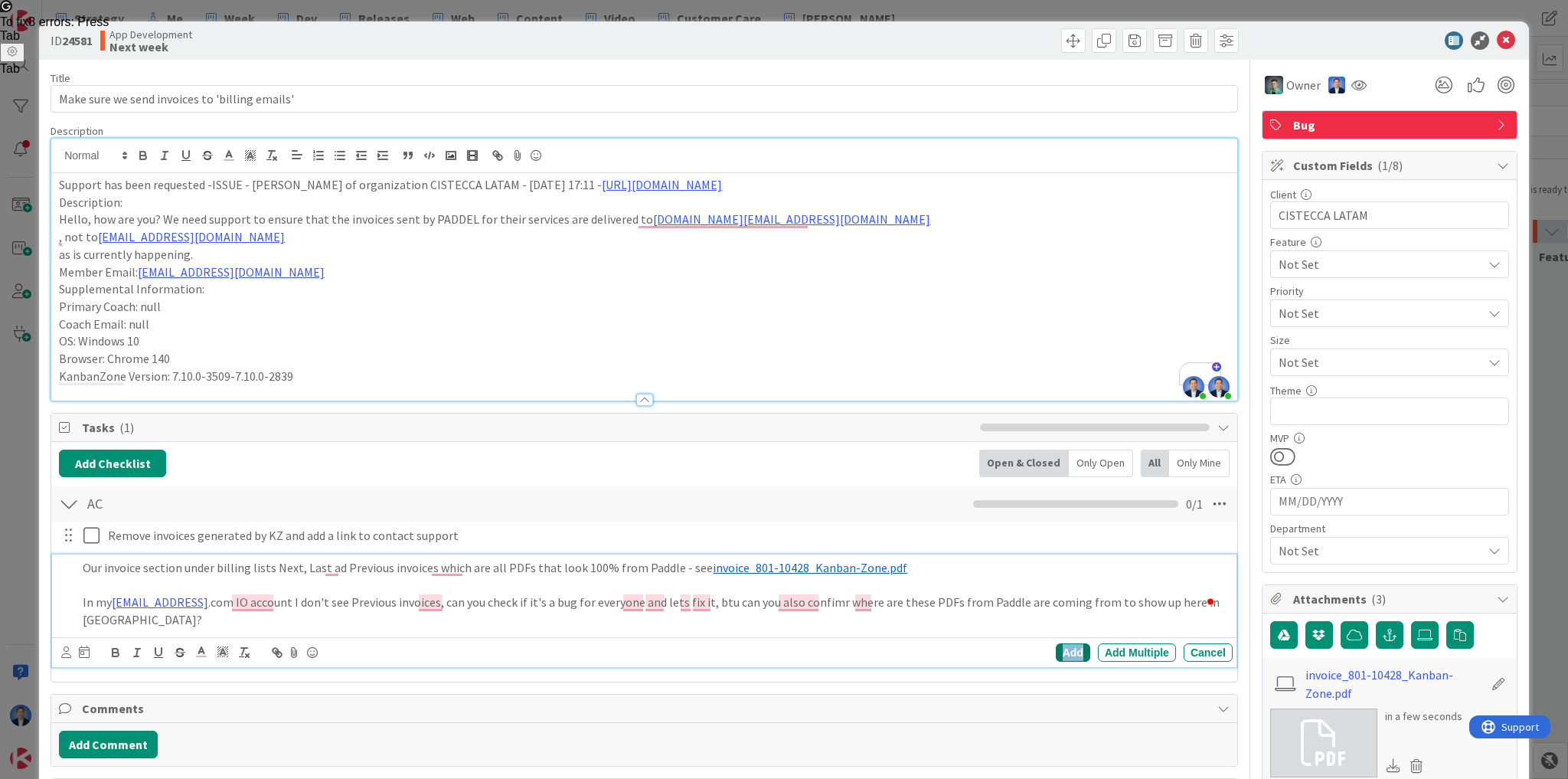
click at [1068, 643] on div "Add" at bounding box center [1073, 652] width 35 height 19
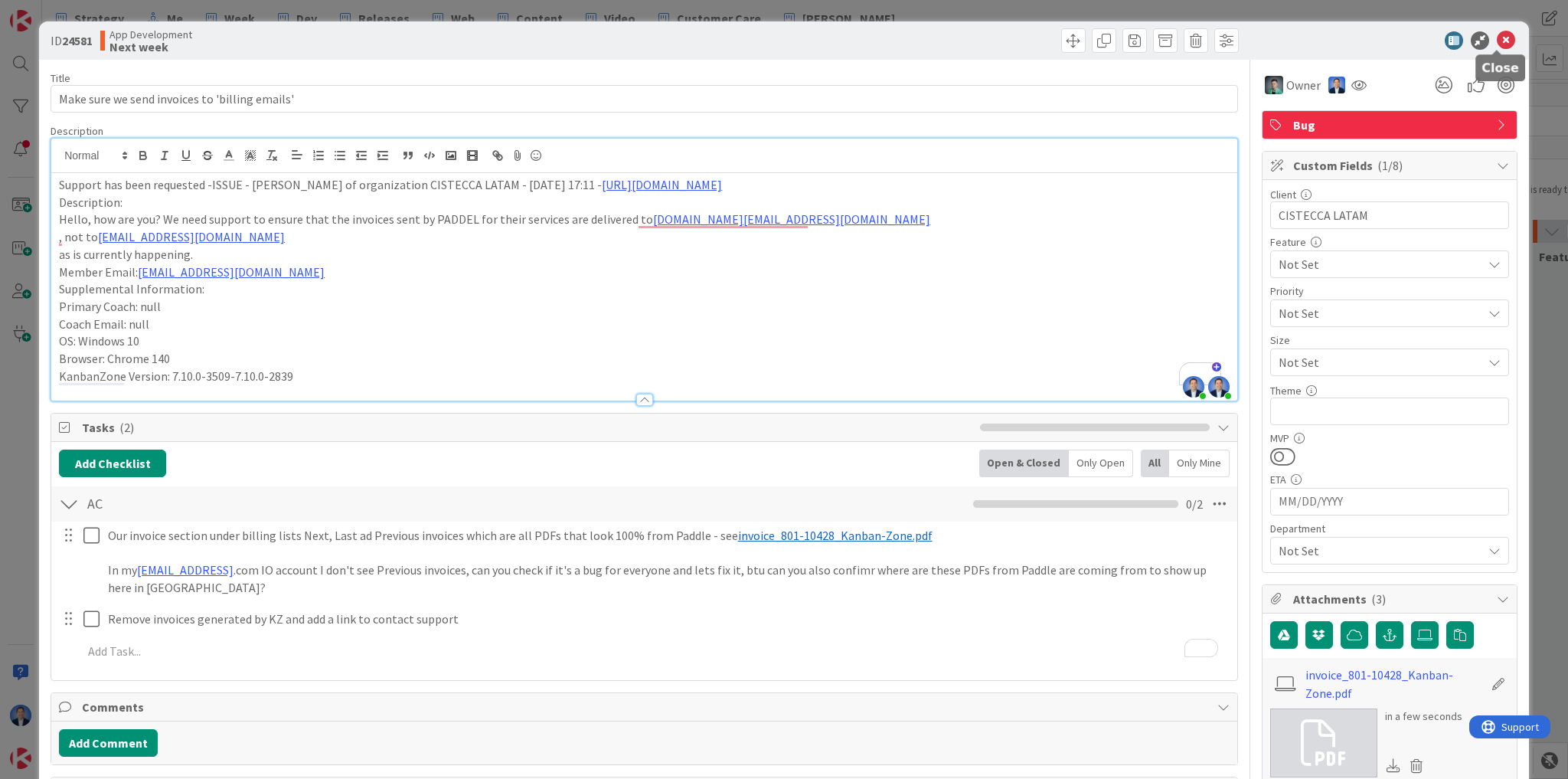
click at [1503, 44] on icon at bounding box center [1506, 40] width 19 height 19
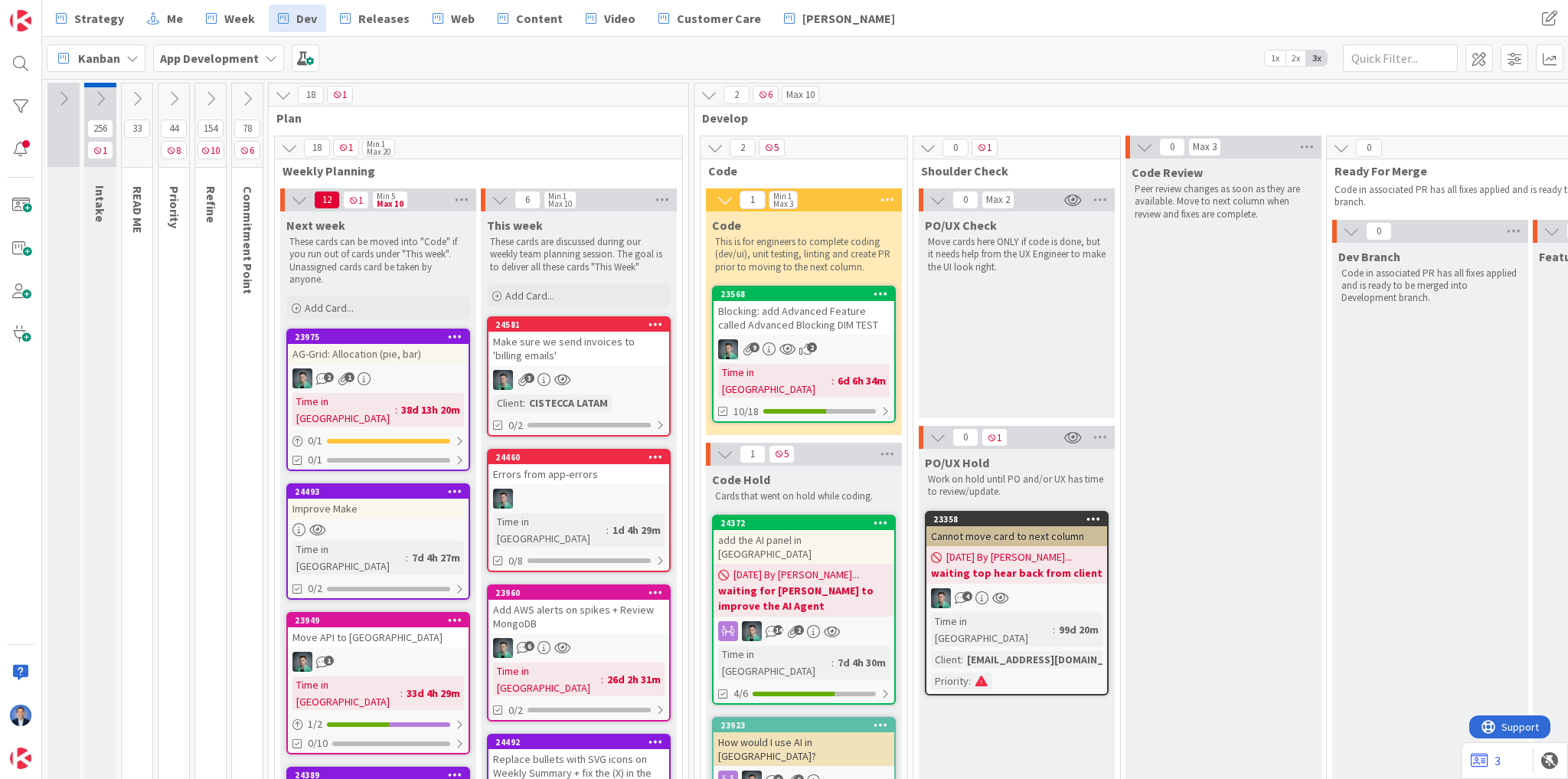
click at [627, 355] on div "Make sure we send invoices to 'billing emails'" at bounding box center [578, 349] width 180 height 34
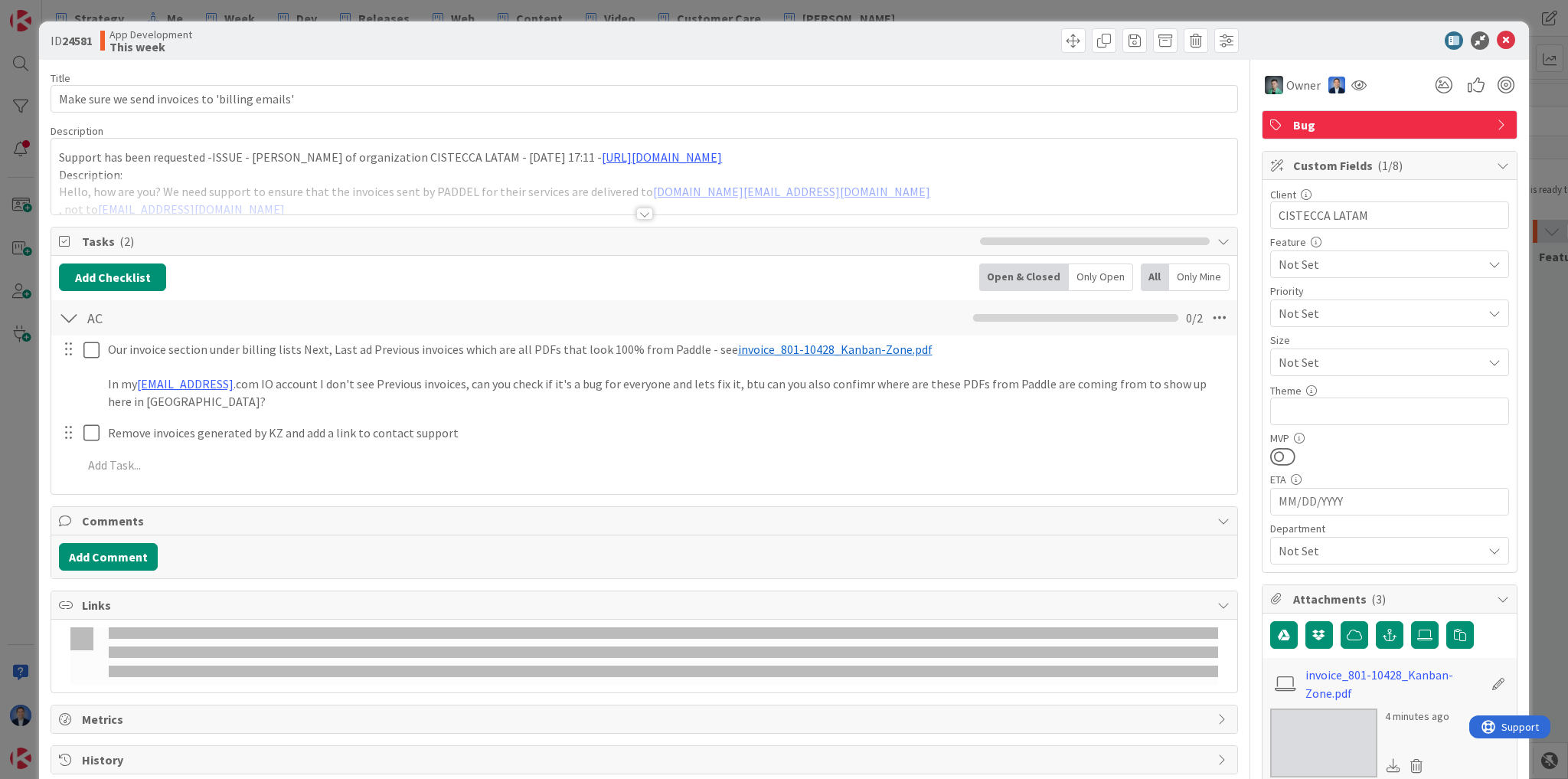
type textarea "x"
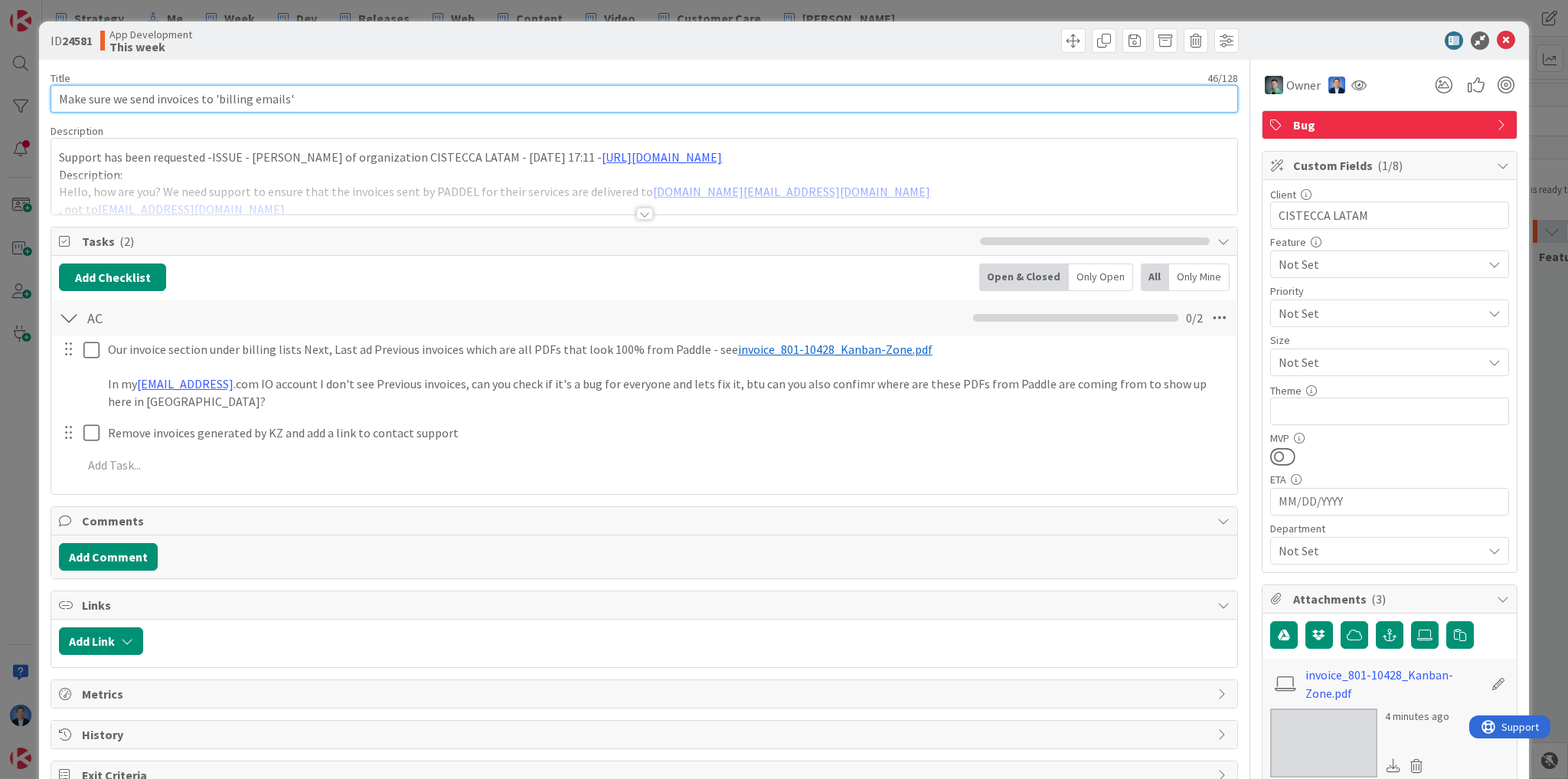
click at [296, 92] on input "Make sure we send invoices to 'billing emails'" at bounding box center [644, 99] width 1188 height 28
type input "Review"
type textarea "x"
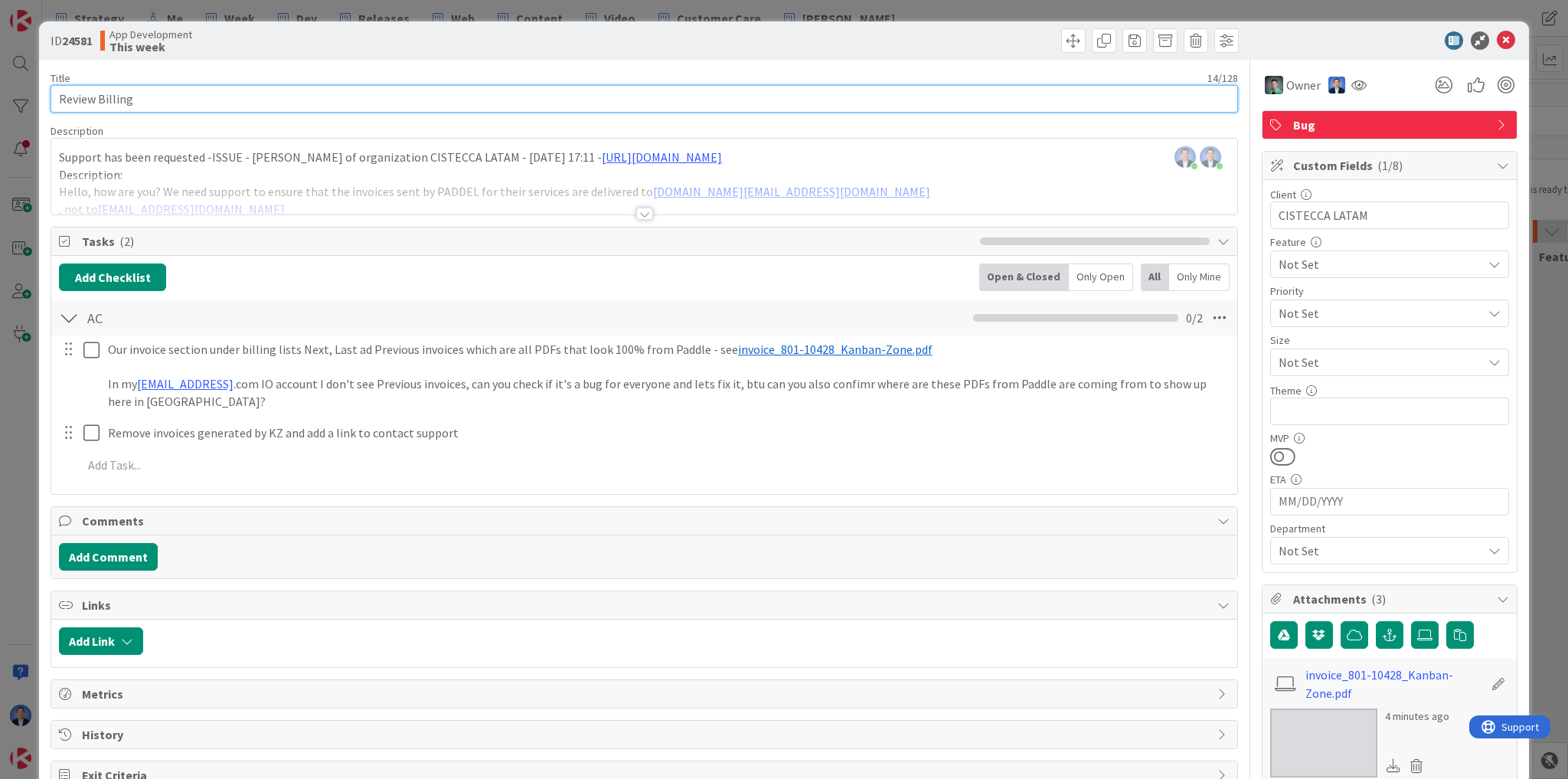
type input "Review Billing"
type textarea "x"
type input "Review Billing page"
type textarea "x"
type input "Review Billing page (send email"
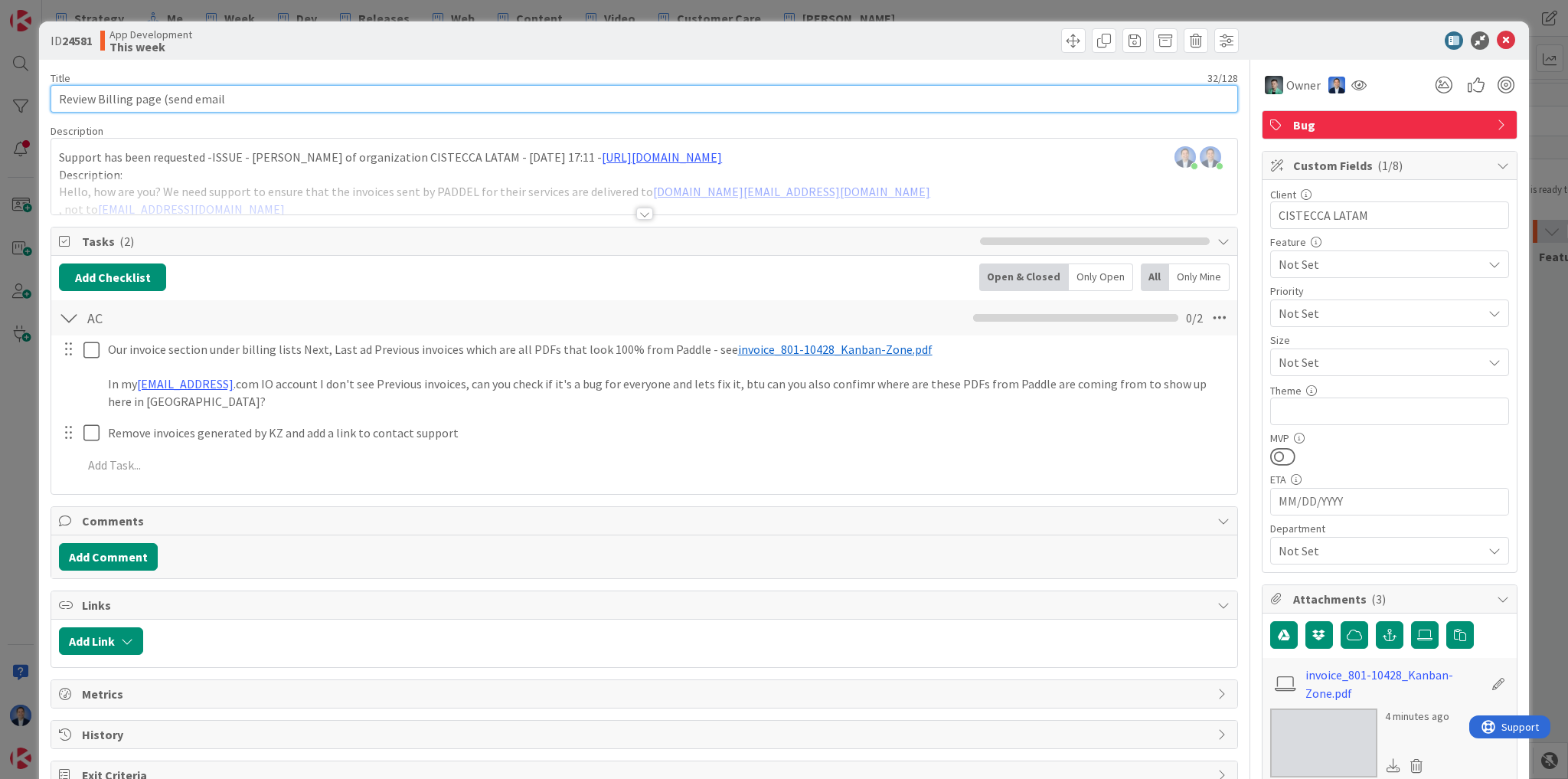
type textarea "x"
type input "Review Billing page (send email +"
type textarea "x"
type input "Review Billing page (send email + P"
type textarea "x"
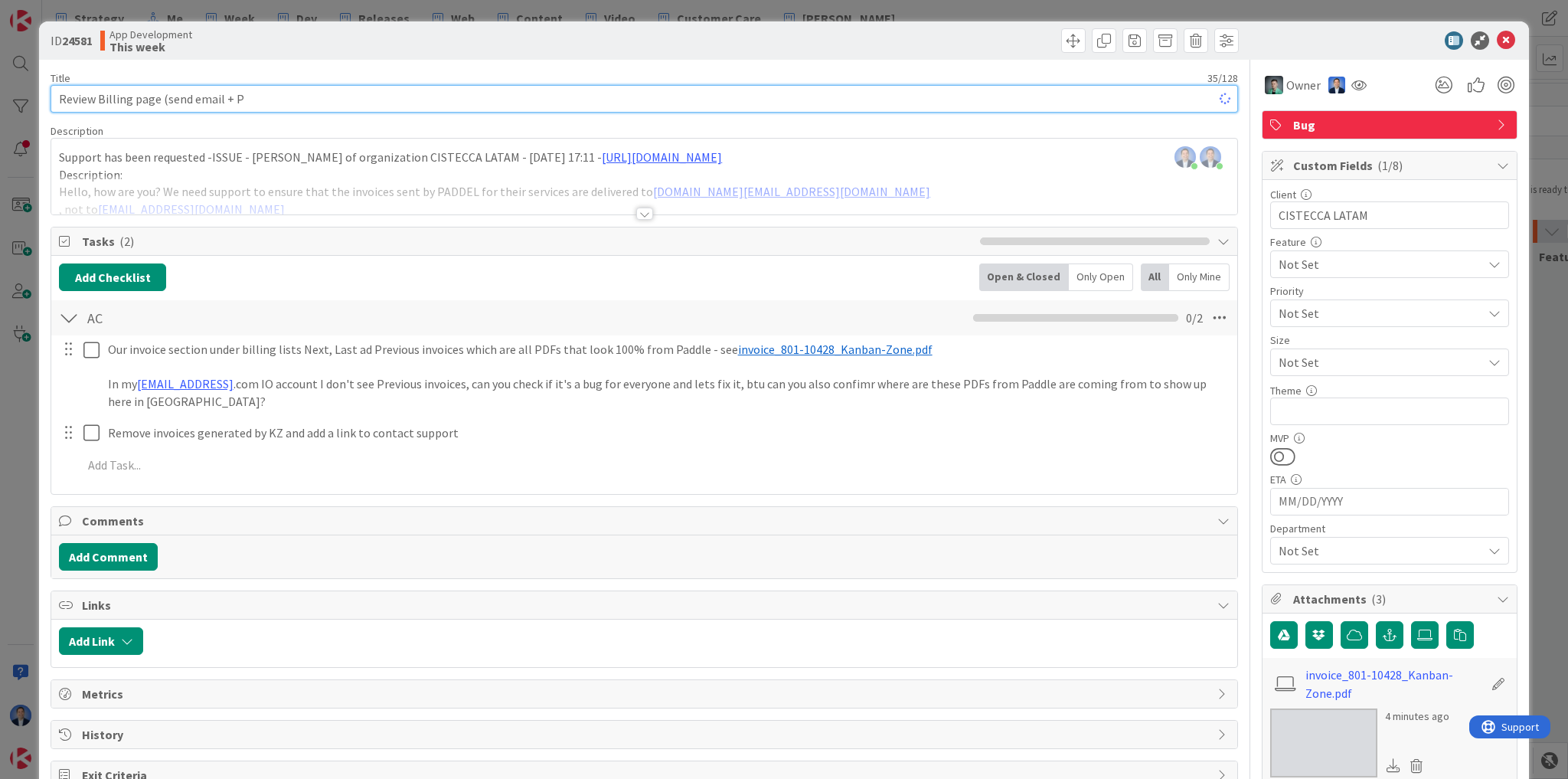
type input "Review Billing page (send email + PD"
type textarea "x"
type input "Review Billing page (send email + PDFs)"
type textarea "x"
type input "Review Billing page (send email + PDFs)"
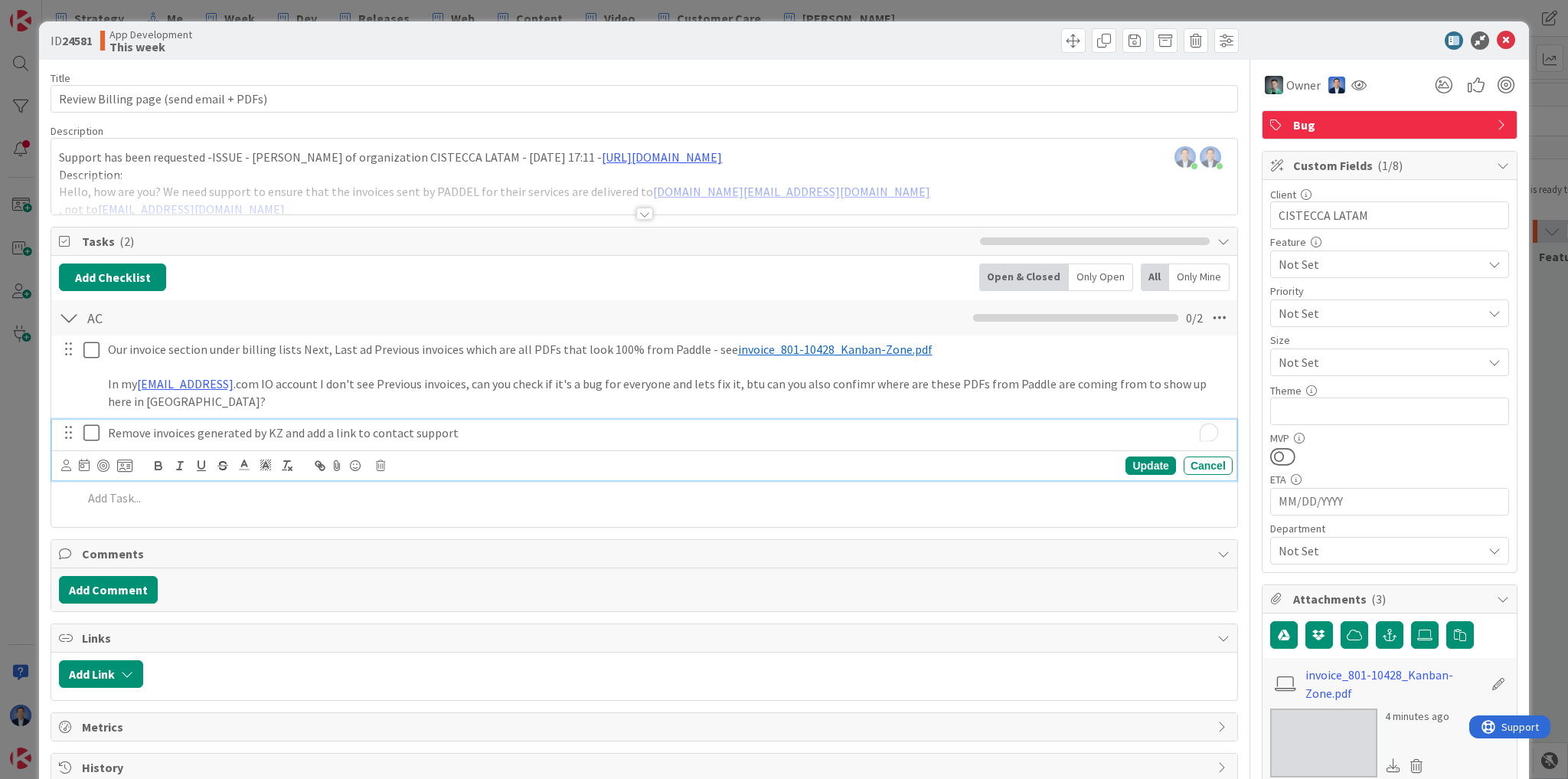
click at [159, 426] on p "Remove invoices generated by KZ and add a link to contact support" at bounding box center [667, 434] width 1118 height 18
click at [159, 425] on p "Remove invoices generated by KZ and add a link to contact support" at bounding box center [667, 434] width 1118 height 18
click at [175, 429] on p "Remove the "" generated by KZ and add a link to contact support" at bounding box center [667, 434] width 1118 height 18
click at [1338, 733] on img at bounding box center [1324, 743] width 108 height 69
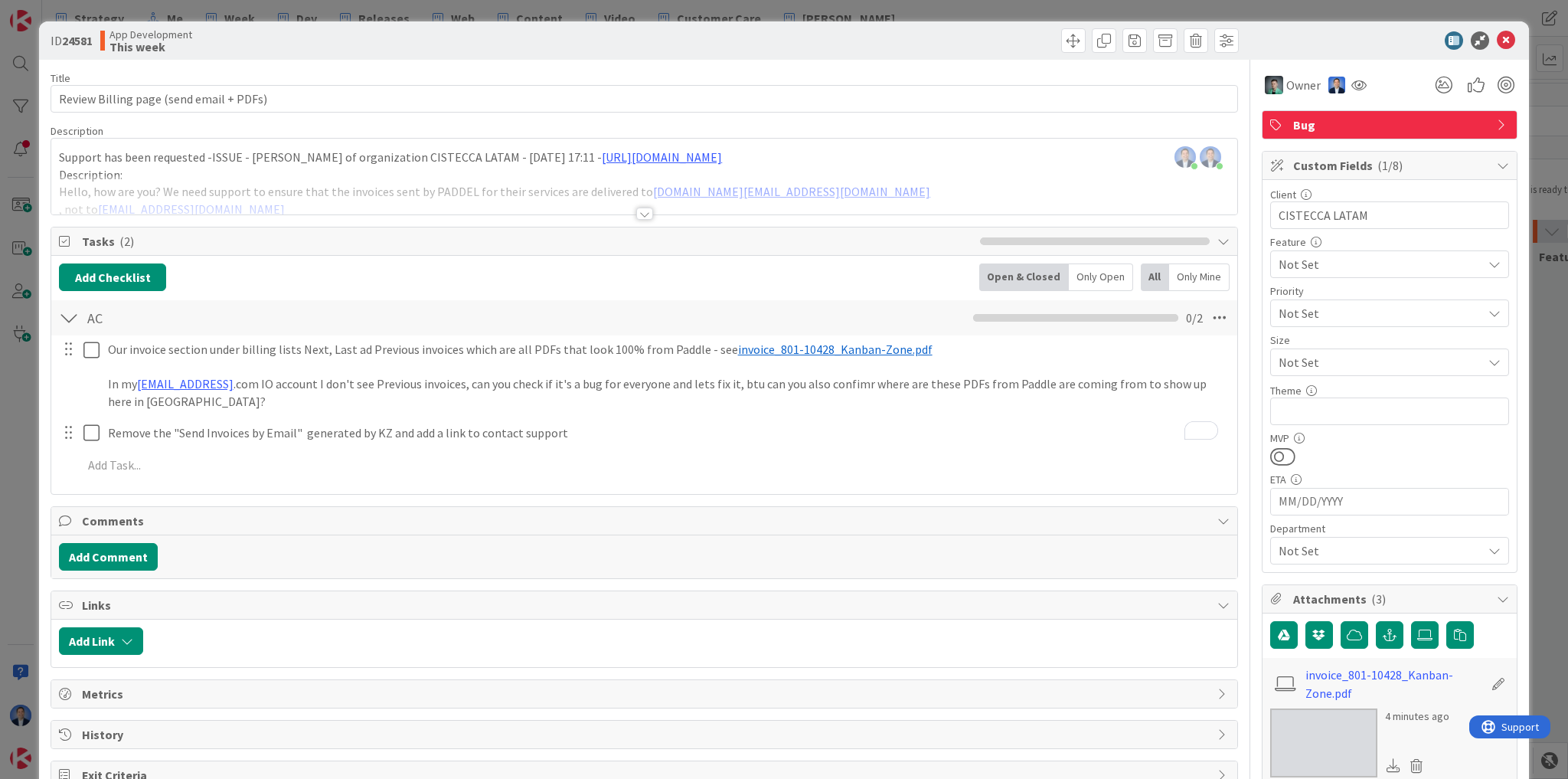
type textarea "x"
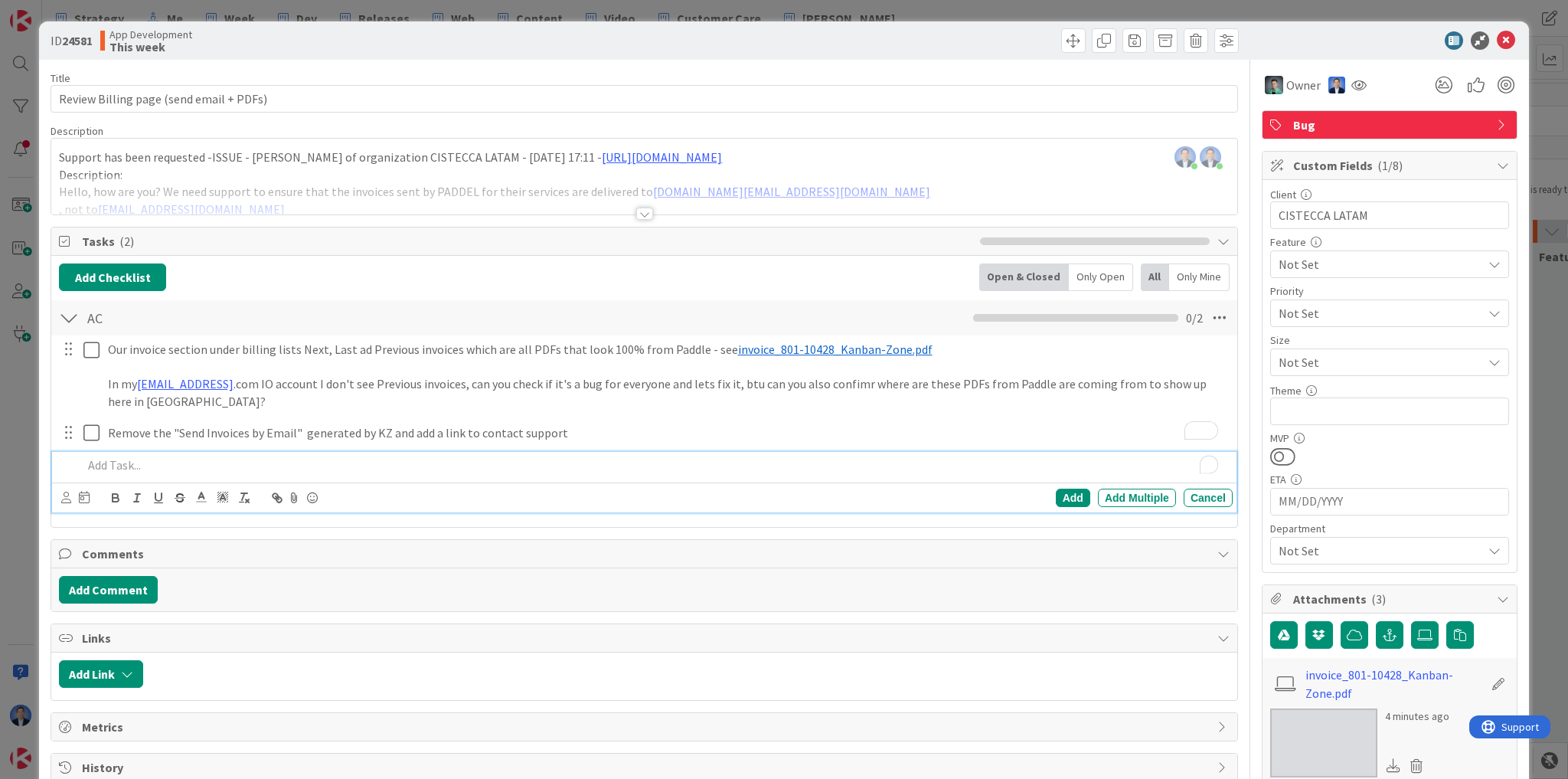
click at [209, 461] on p "To enrich screen reader interactions, please activate Accessibility in Grammarl…" at bounding box center [654, 465] width 1144 height 18
click at [321, 462] on p "what do it do when we fill out the info under" at bounding box center [654, 465] width 1144 height 18
click at [325, 461] on p "what do it do when we fill out the info under "Invoice Billing Information"" at bounding box center [654, 465] width 1144 height 18
drag, startPoint x: 325, startPoint y: 461, endPoint x: 411, endPoint y: 461, distance: 86.0
click at [411, 461] on p "what do it do when we fill out the info under "Invoice Billing Information"" at bounding box center [654, 465] width 1144 height 18
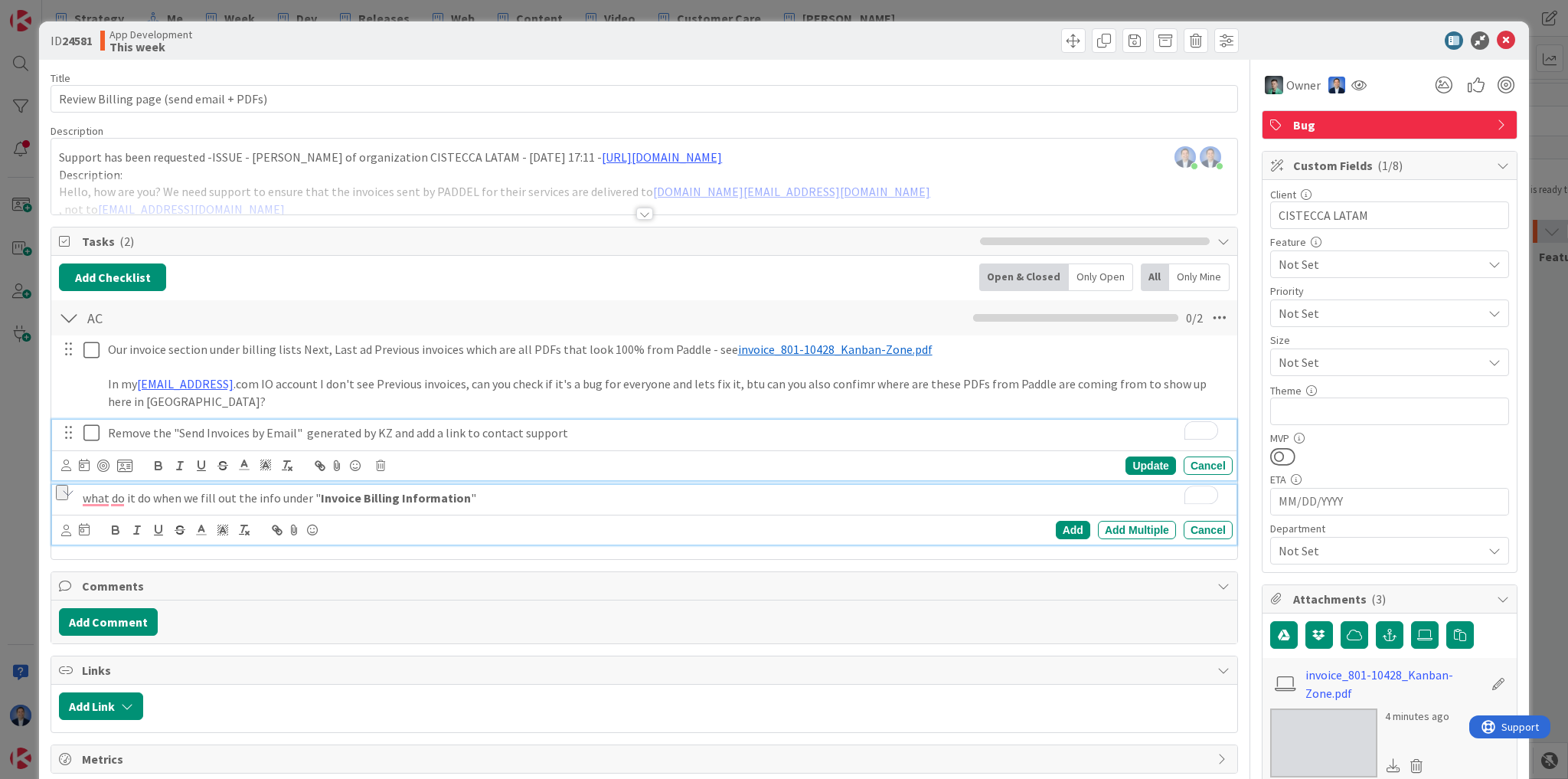
click at [191, 425] on p "Remove the "Send Invoices by Email" generated by KZ and add a link to contact s…" at bounding box center [667, 434] width 1118 height 18
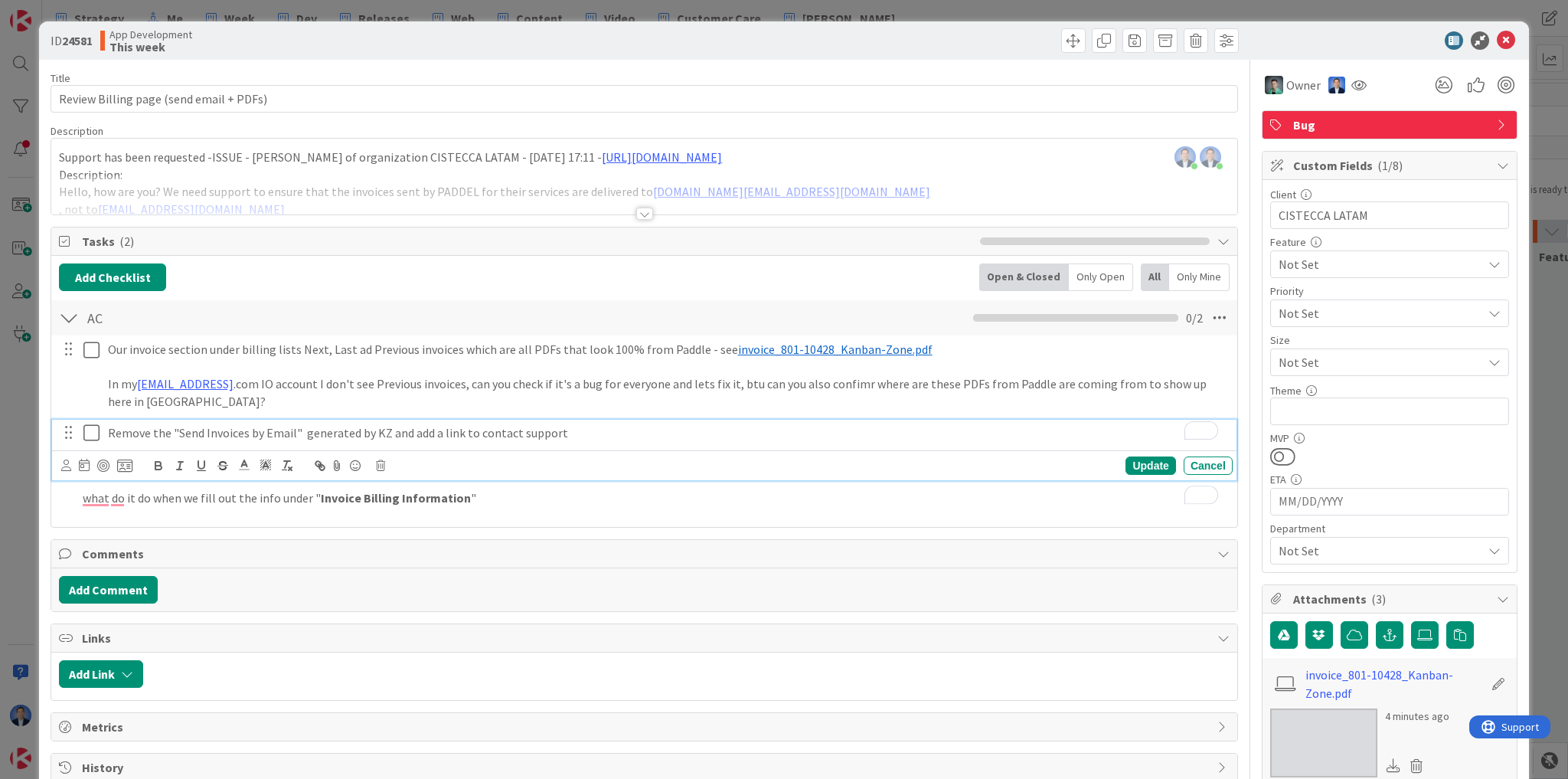
click at [182, 434] on p "Remove the "Send Invoices by Email" generated by KZ and add a link to contact s…" at bounding box center [667, 434] width 1118 height 18
drag, startPoint x: 182, startPoint y: 434, endPoint x: 274, endPoint y: 430, distance: 92.1
click at [274, 430] on p "Remove the "Send Invoices by Email" generated by KZ and add a link to contact s…" at bounding box center [667, 434] width 1118 height 18
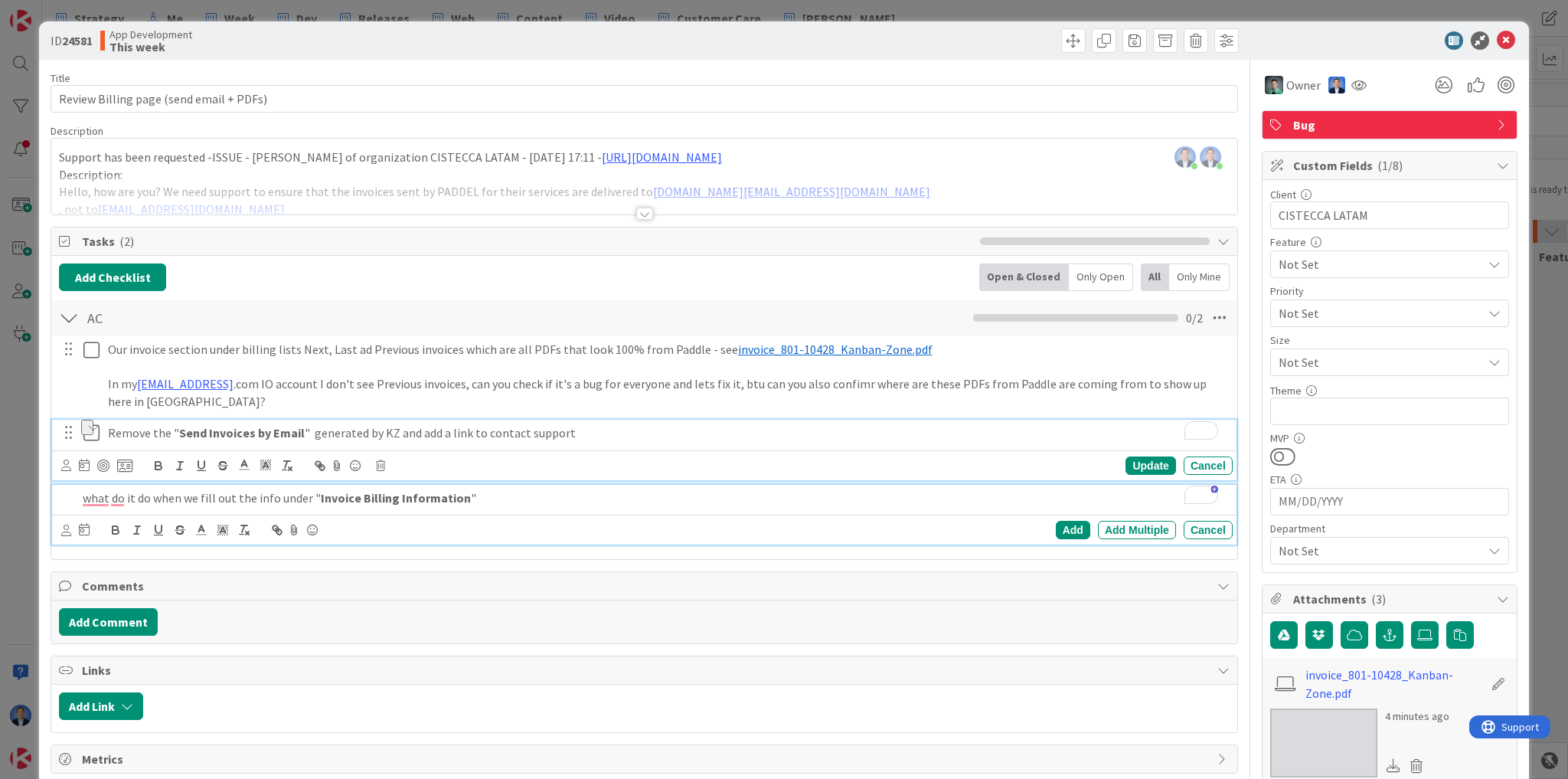
click at [231, 485] on div "what do it do when we fill out the info under " Invoice Billing Information "" at bounding box center [655, 497] width 1156 height 27
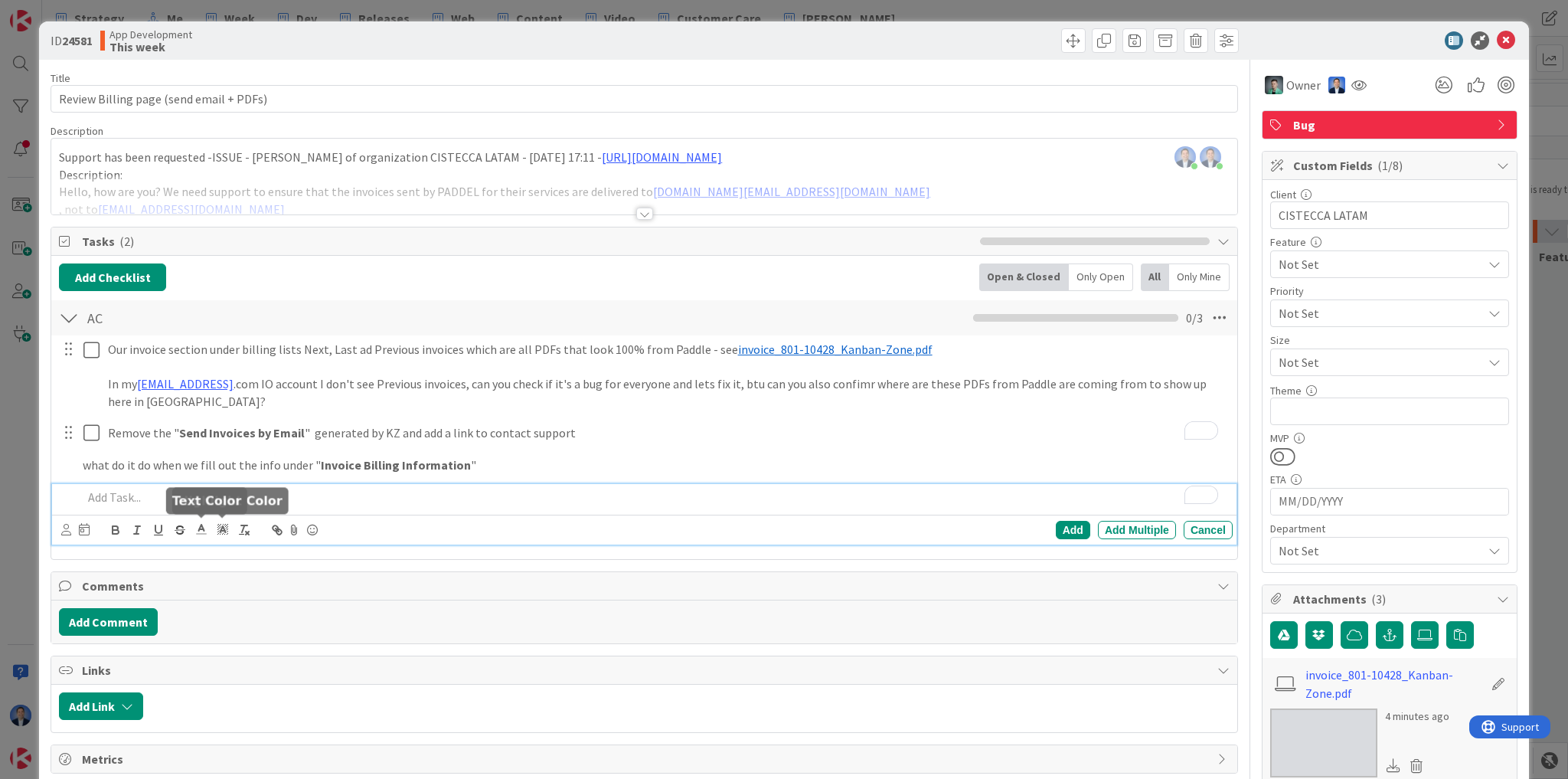
type textarea "x"
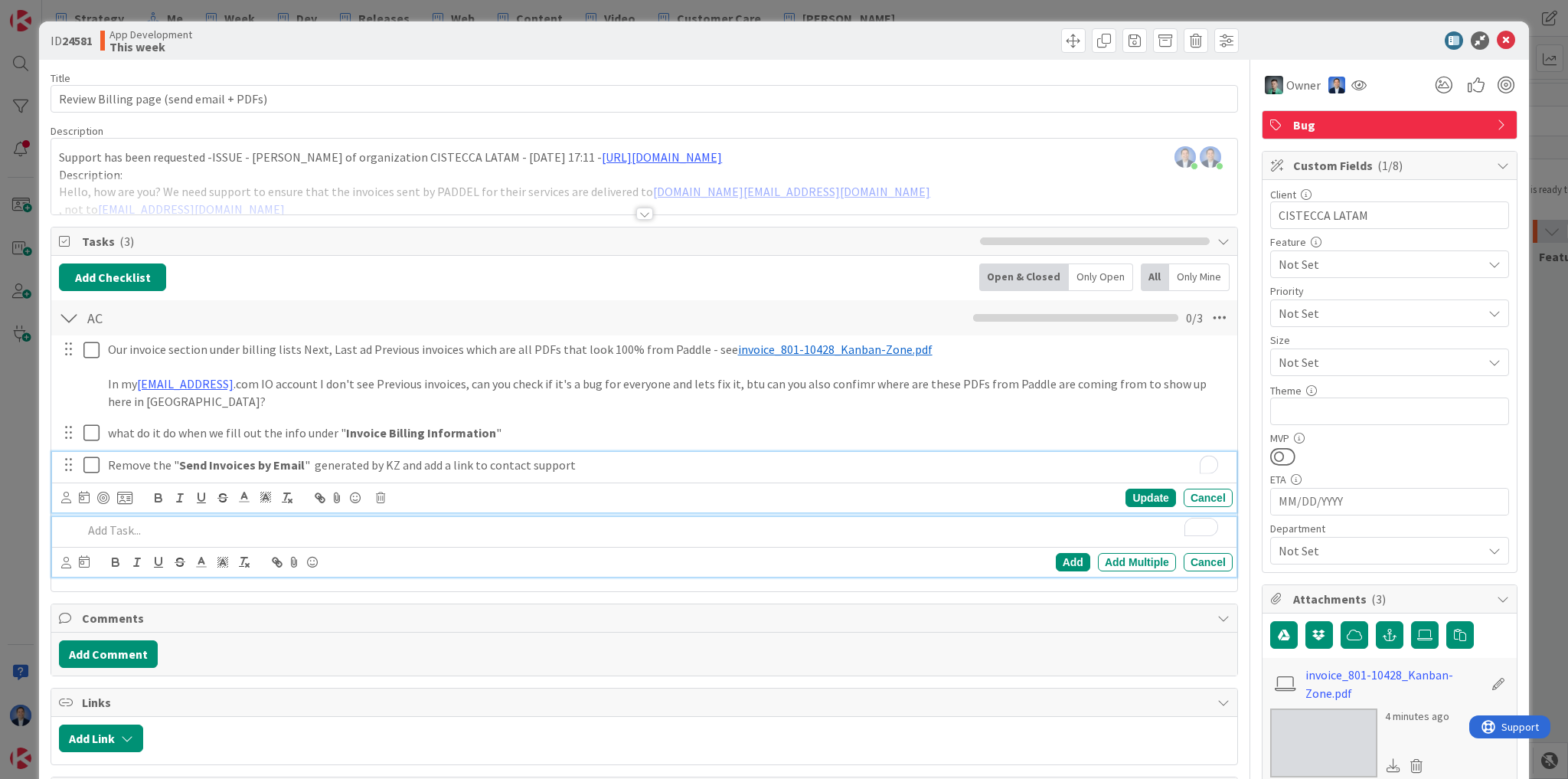
click at [628, 464] on p "Remove the " Send Invoices by Email " generated by KZ and add a link to contact…" at bounding box center [667, 465] width 1118 height 18
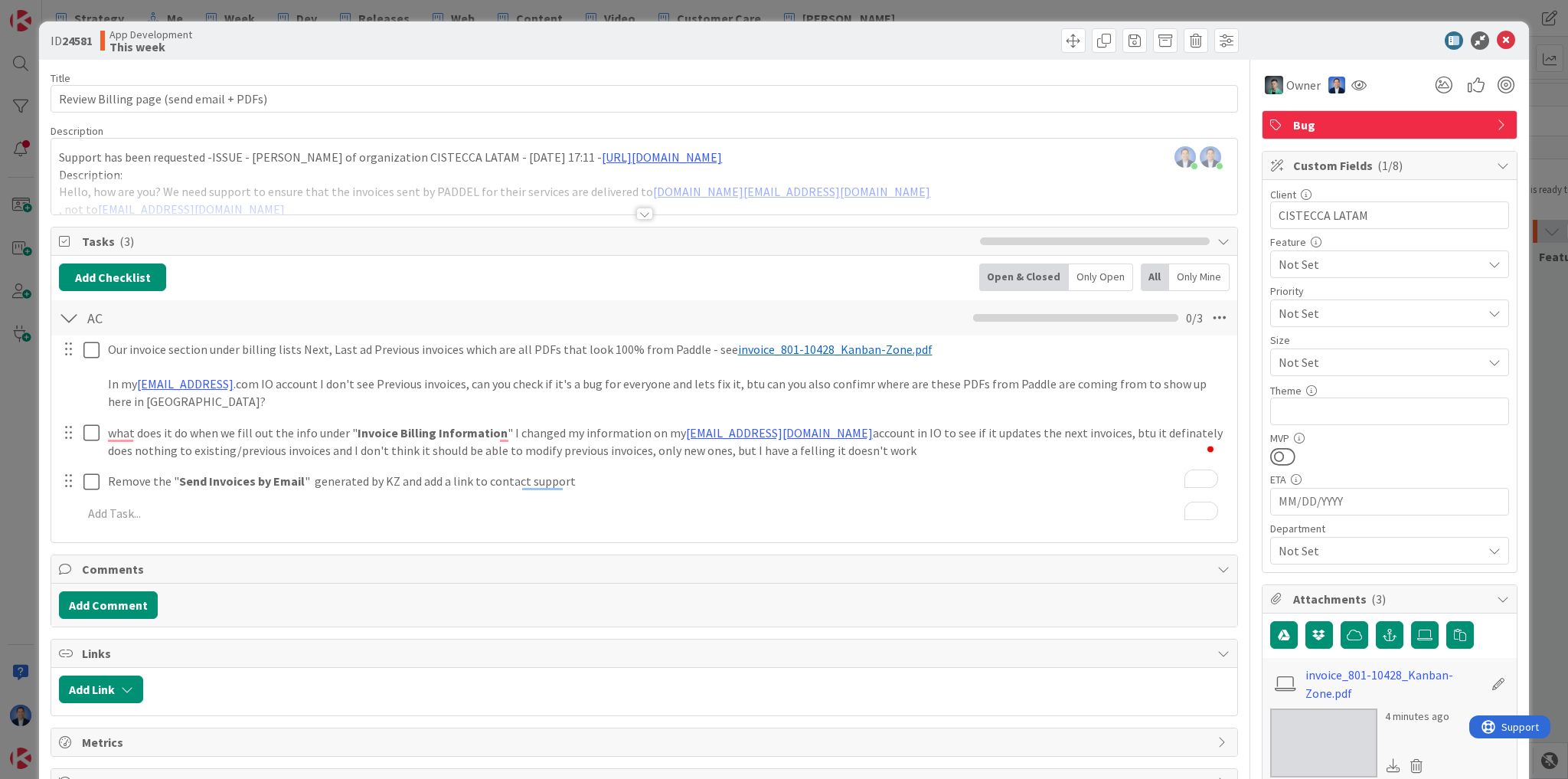
type textarea "x"
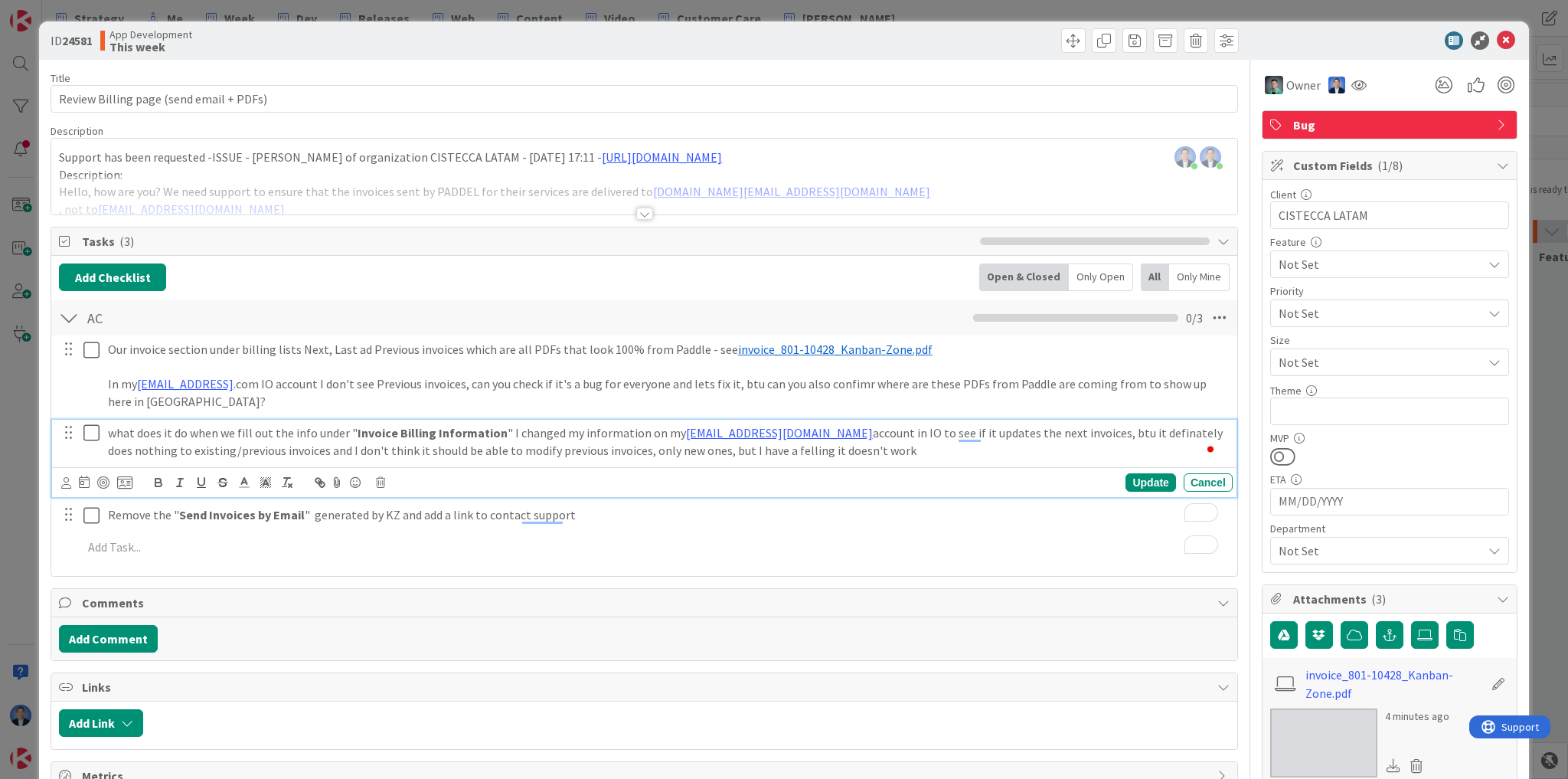
click at [856, 448] on p "what does it do when we fill out the info under " Invoice Billing Information "…" at bounding box center [667, 442] width 1118 height 35
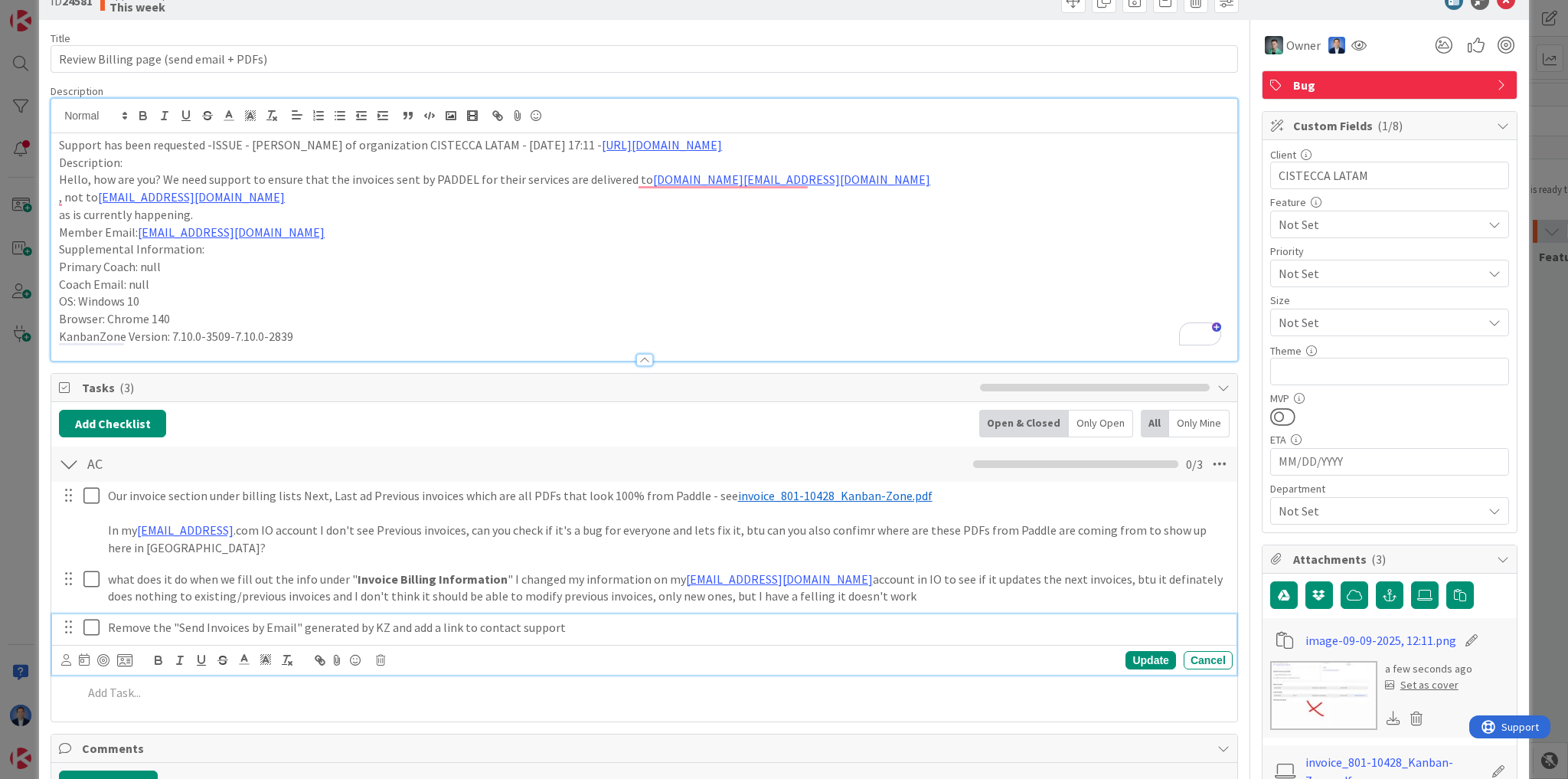
scroll to position [121, 0]
